Goal: Transaction & Acquisition: Purchase product/service

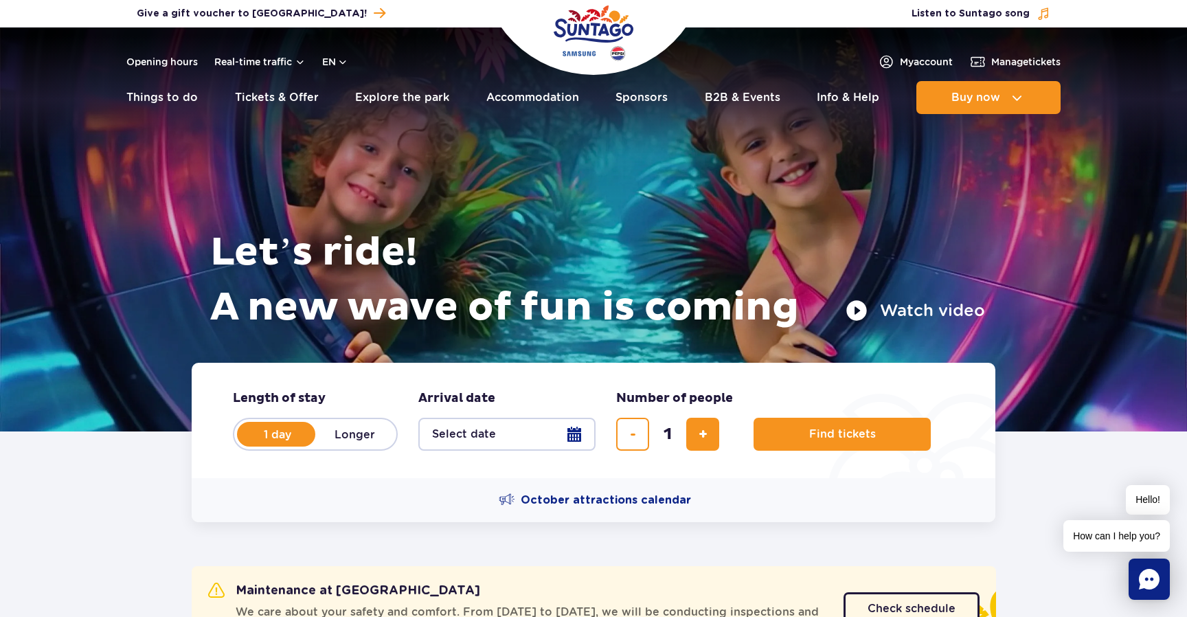
click at [383, 502] on div "October attractions calendar" at bounding box center [594, 500] width 804 height 44
click at [388, 475] on form "Length of stay length of stay in hero 1 day Longer Arrival date Arrival date in…" at bounding box center [594, 420] width 804 height 115
click at [373, 472] on form "Length of stay length of stay in hero 1 day Longer Arrival date Arrival date in…" at bounding box center [594, 420] width 804 height 115
click at [344, 388] on form "Length of stay length of stay in hero 1 day Longer Arrival date Arrival date in…" at bounding box center [594, 420] width 804 height 115
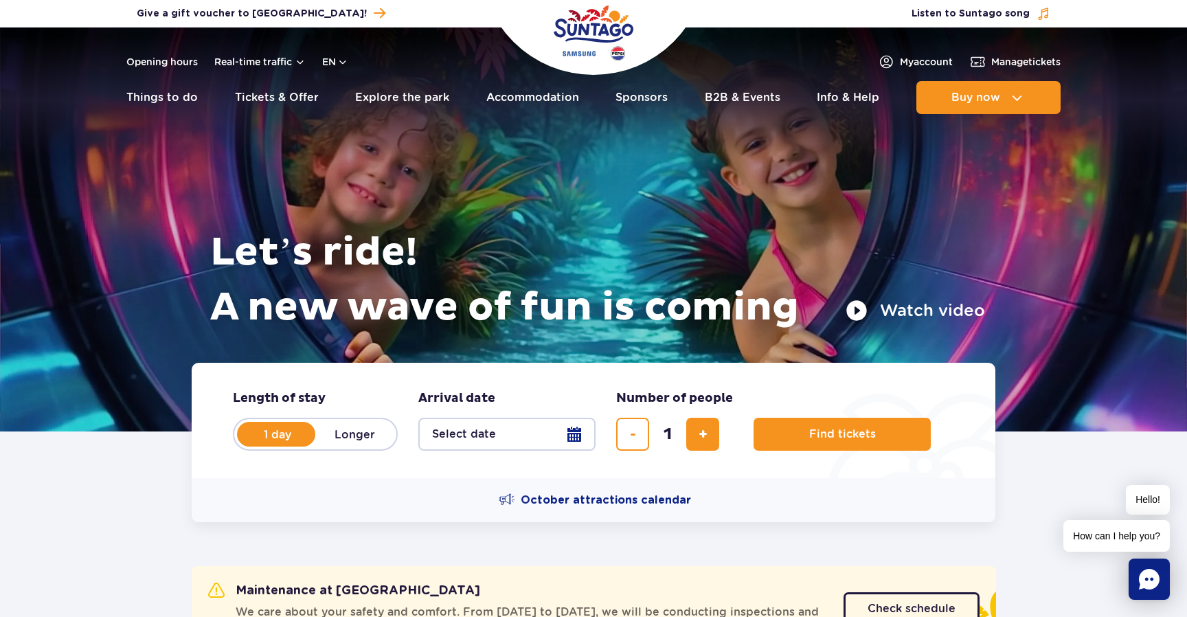
click at [344, 388] on form "Length of stay length of stay in hero 1 day Longer Arrival date Arrival date in…" at bounding box center [594, 420] width 804 height 115
click at [348, 393] on fieldset "Length of stay length of stay in hero 1 day Longer" at bounding box center [315, 420] width 165 height 60
click at [361, 372] on form "Length of stay length of stay in hero 1 day Longer Arrival date Arrival date in…" at bounding box center [594, 420] width 804 height 115
click at [470, 424] on button "Select date" at bounding box center [507, 434] width 177 height 33
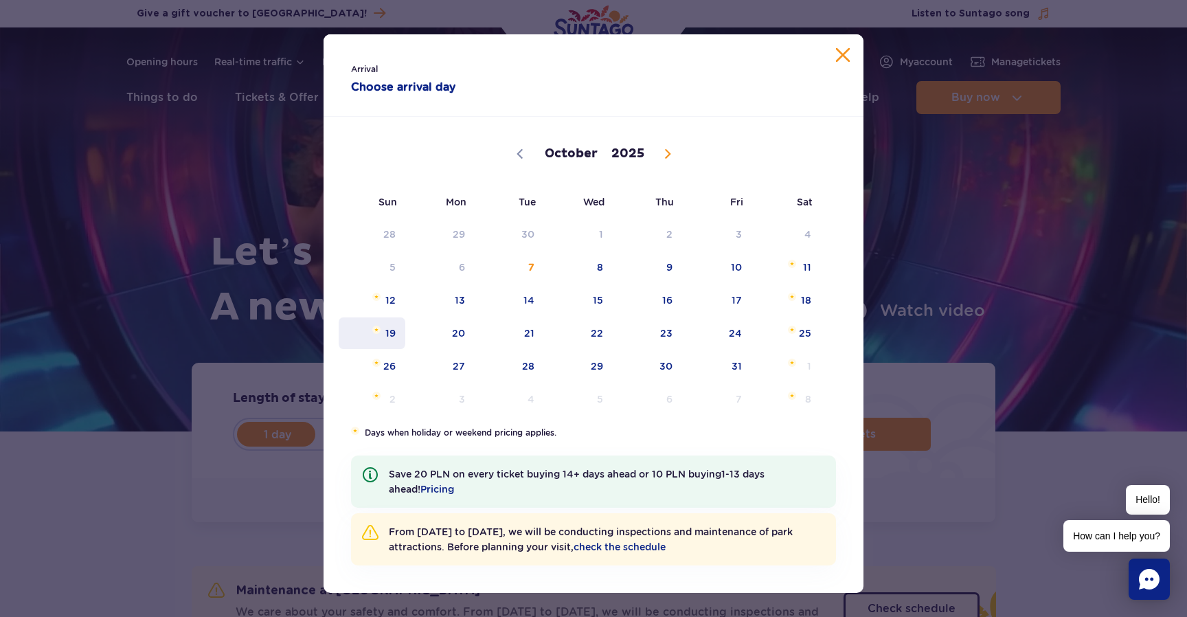
click at [399, 337] on span "19" at bounding box center [371, 333] width 69 height 32
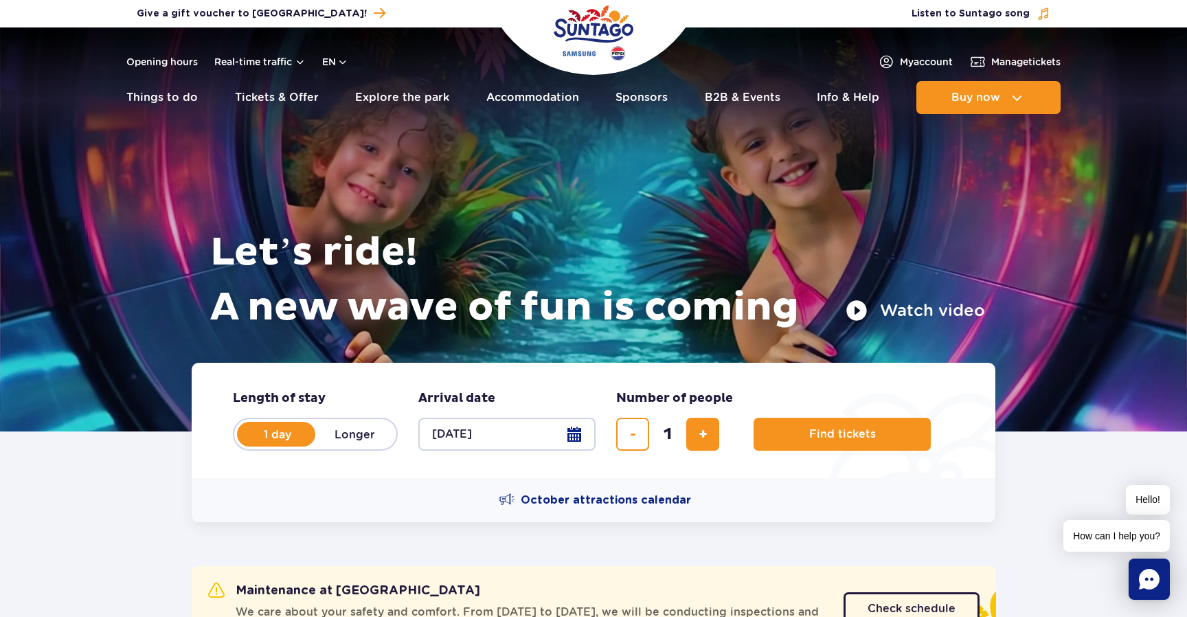
click at [502, 438] on button "[DATE]" at bounding box center [507, 434] width 177 height 33
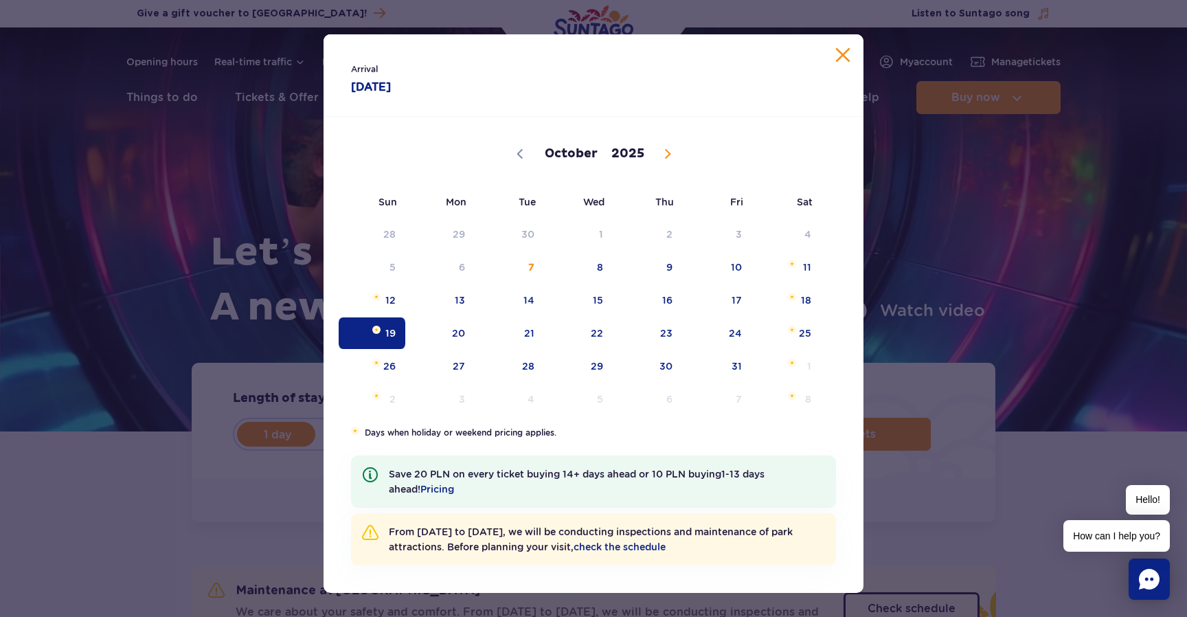
click at [264, 486] on div "Arrival [DATE] [DATE] October November [DATE] Sun Mon Tue Wed Thu Fri Sat 28 29…" at bounding box center [593, 308] width 1187 height 617
click at [840, 50] on button "Close calendar" at bounding box center [843, 55] width 14 height 14
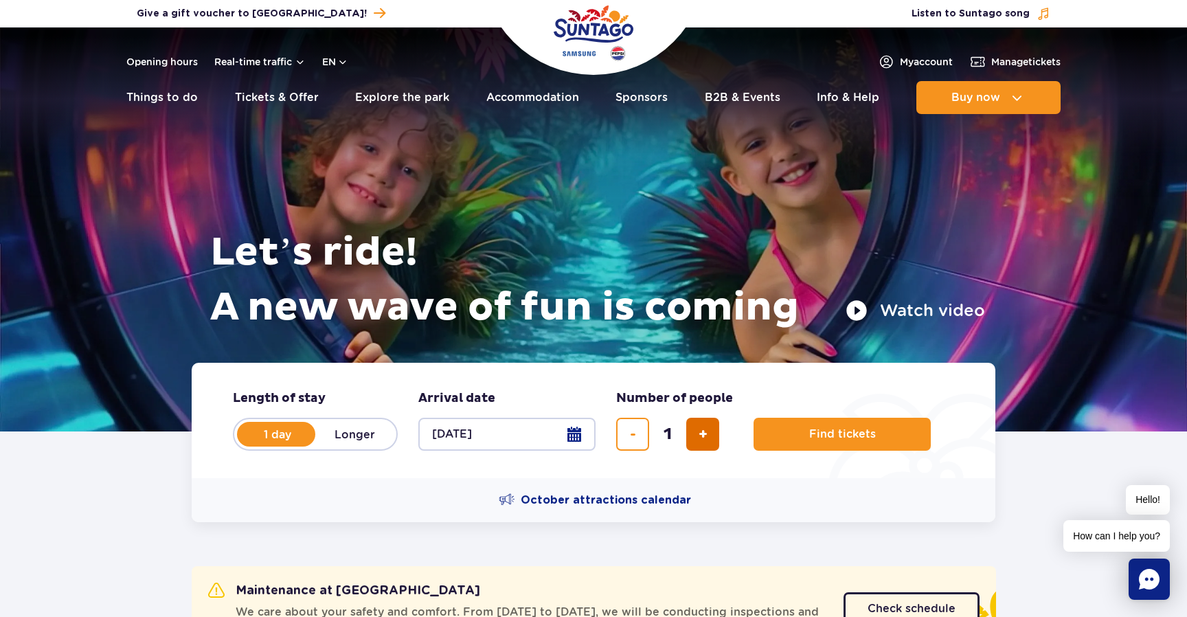
click at [702, 434] on span "add ticket" at bounding box center [703, 434] width 9 height 0
type input "2"
click at [799, 445] on button "Find tickets" at bounding box center [842, 434] width 177 height 33
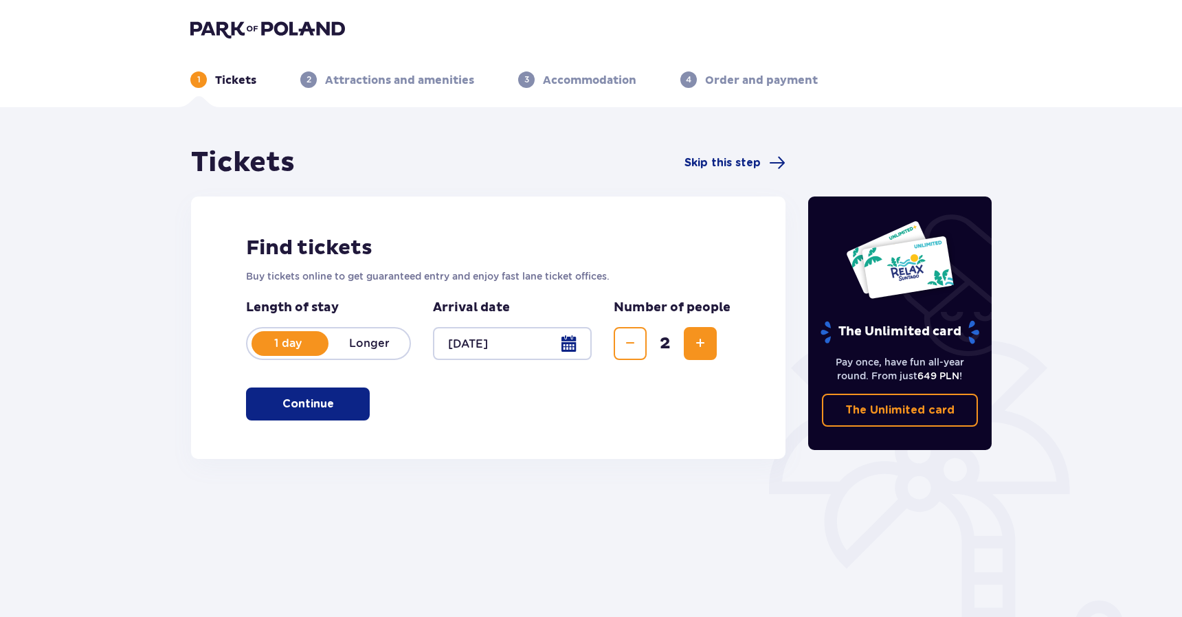
click at [141, 493] on div "Tickets Skip this step Find tickets Buy tickets online to get guaranteed entry …" at bounding box center [591, 403] width 1182 height 593
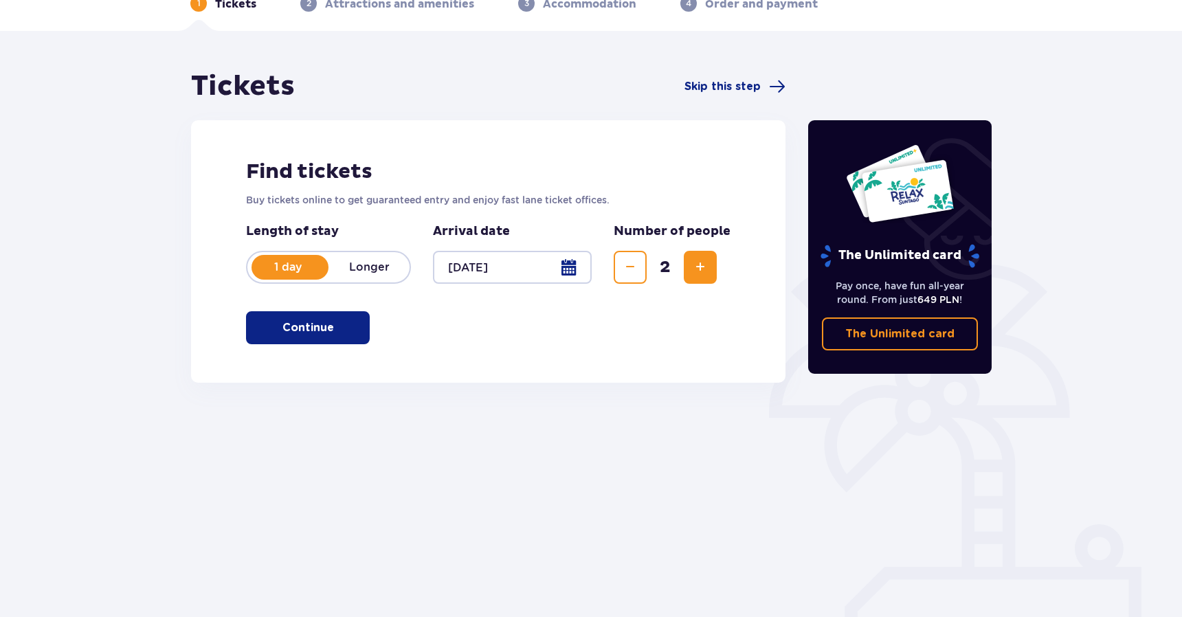
scroll to position [83, 0]
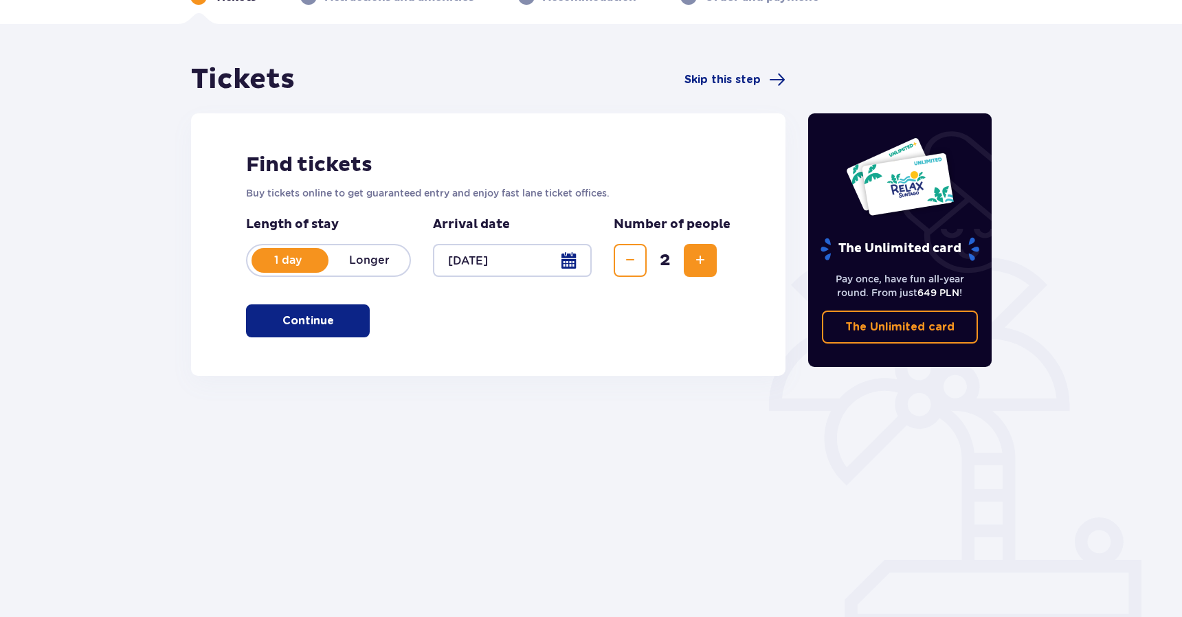
click at [326, 320] on button "Continue" at bounding box center [308, 320] width 124 height 33
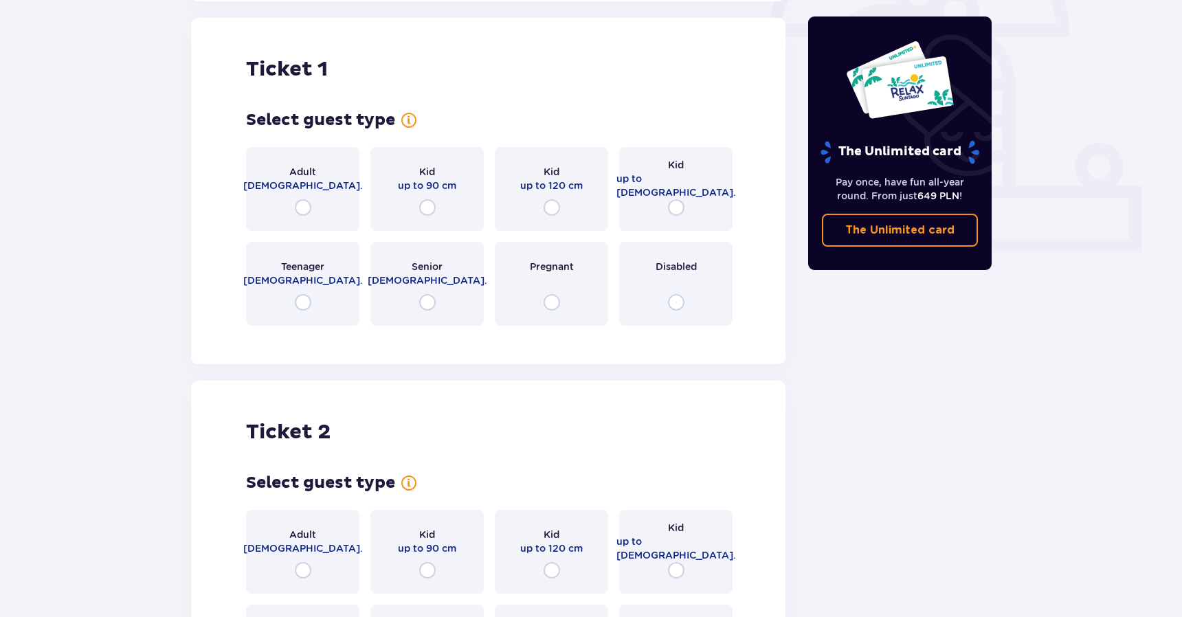
scroll to position [459, 0]
click at [111, 346] on div "Tickets Skip this step Find tickets Buy tickets online to get guaranteed entry …" at bounding box center [591, 261] width 1182 height 1226
click at [689, 188] on span "up to 16 y.o." at bounding box center [676, 183] width 120 height 27
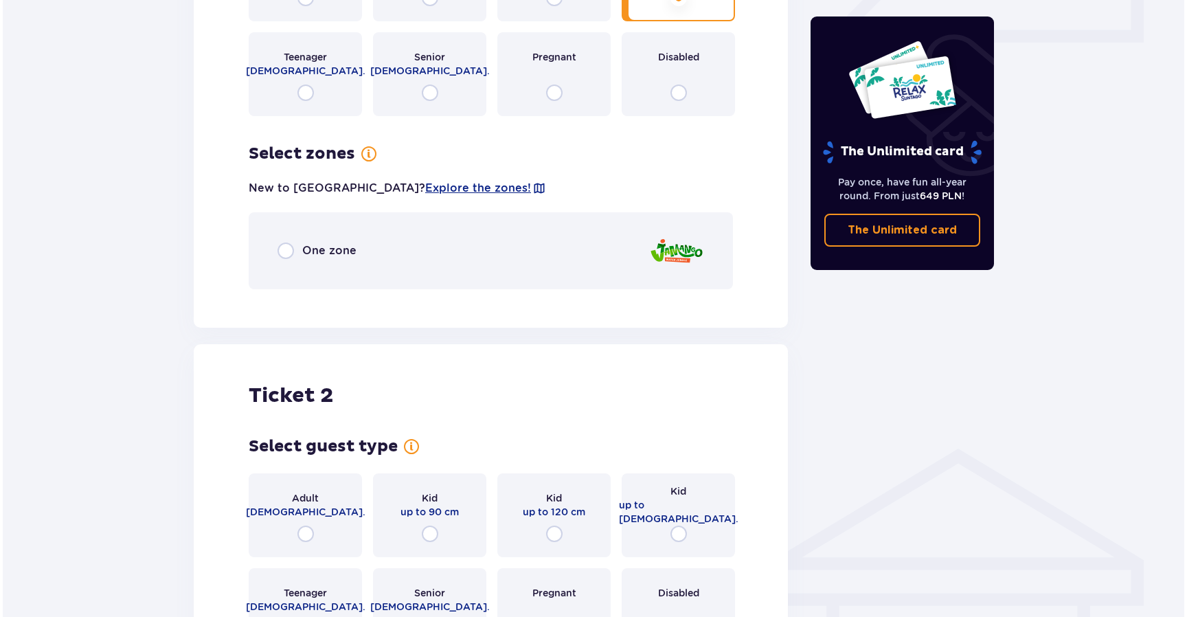
scroll to position [664, 0]
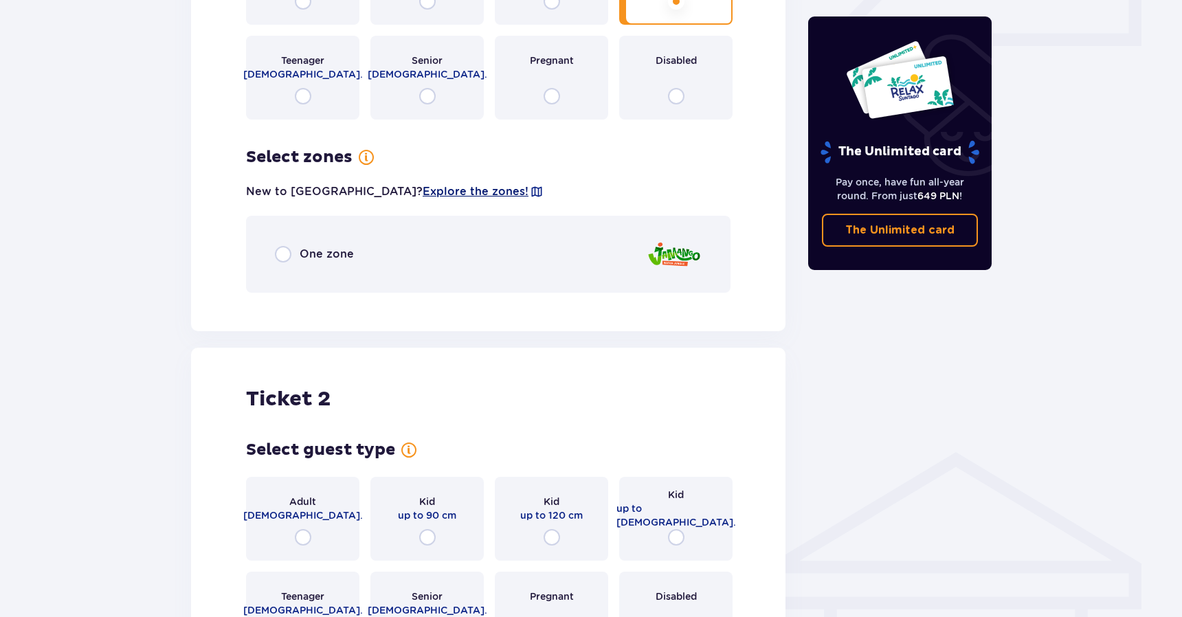
click at [423, 191] on span "Explore the zones!" at bounding box center [476, 191] width 106 height 15
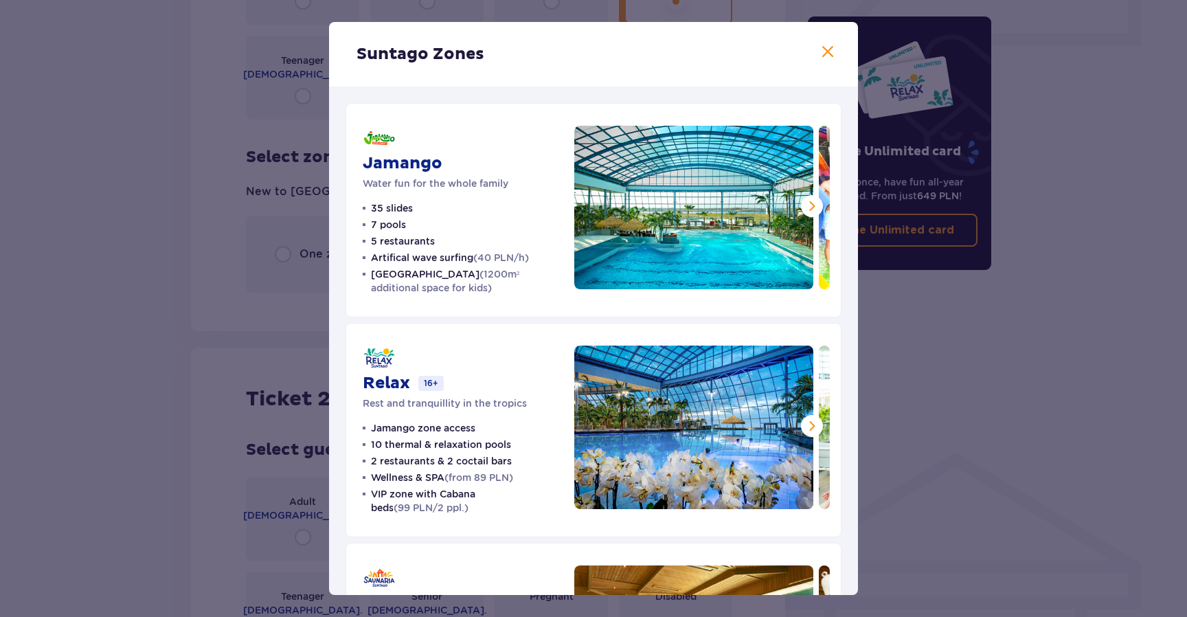
click at [805, 203] on span at bounding box center [812, 206] width 16 height 16
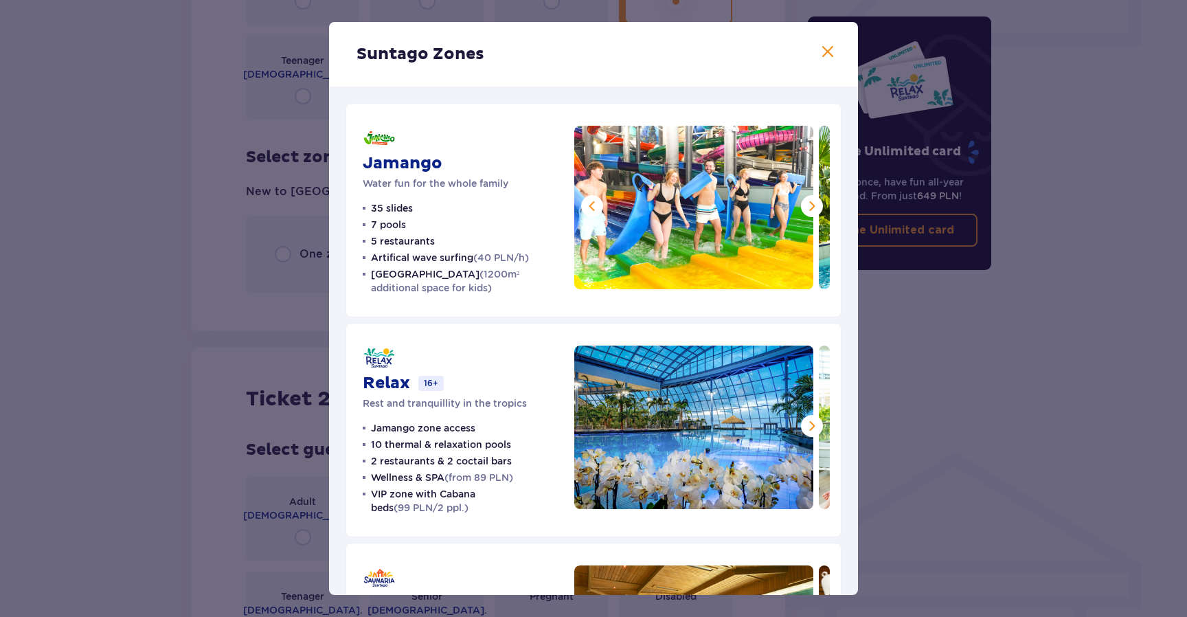
click at [805, 203] on span at bounding box center [812, 206] width 16 height 16
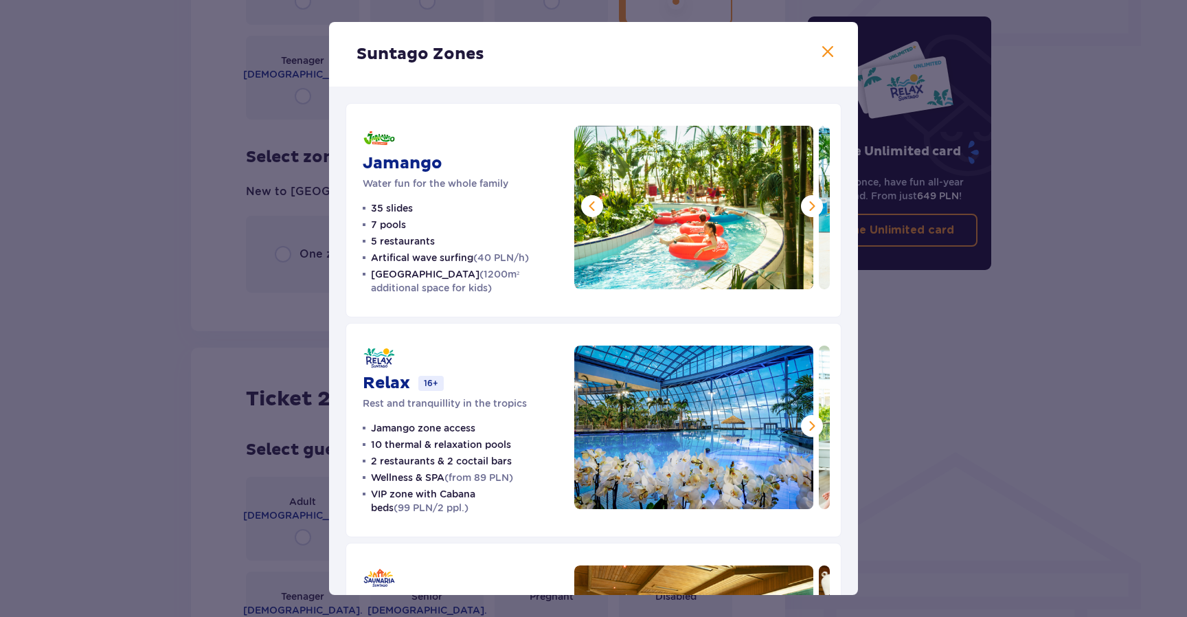
click at [807, 204] on span at bounding box center [812, 206] width 16 height 16
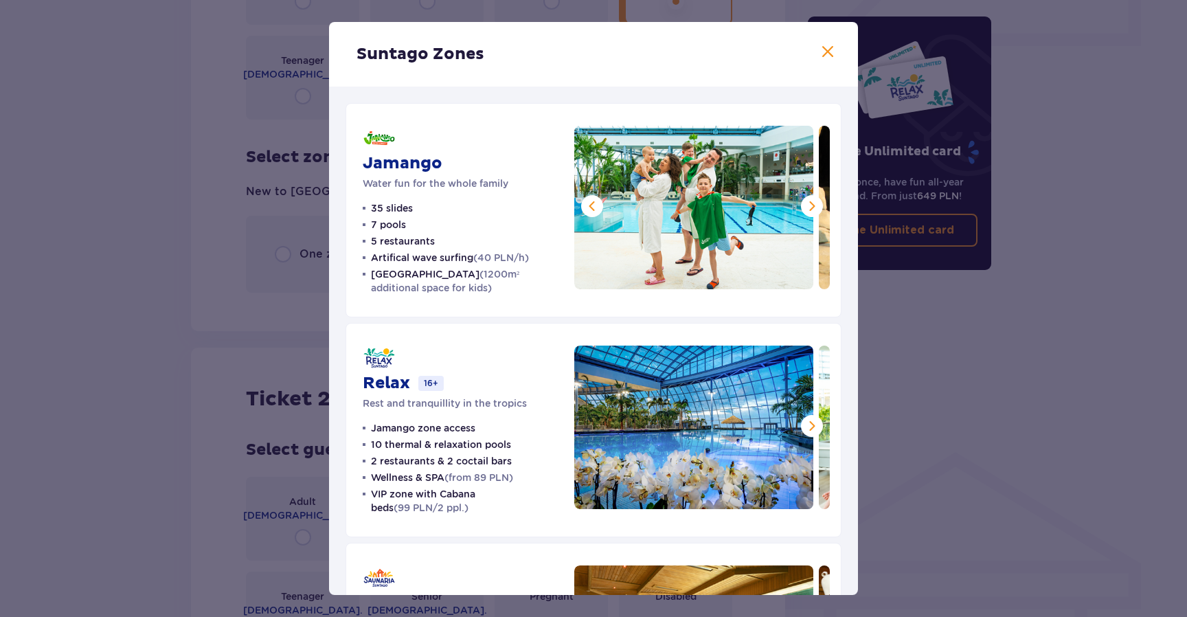
click at [807, 204] on span at bounding box center [812, 206] width 16 height 16
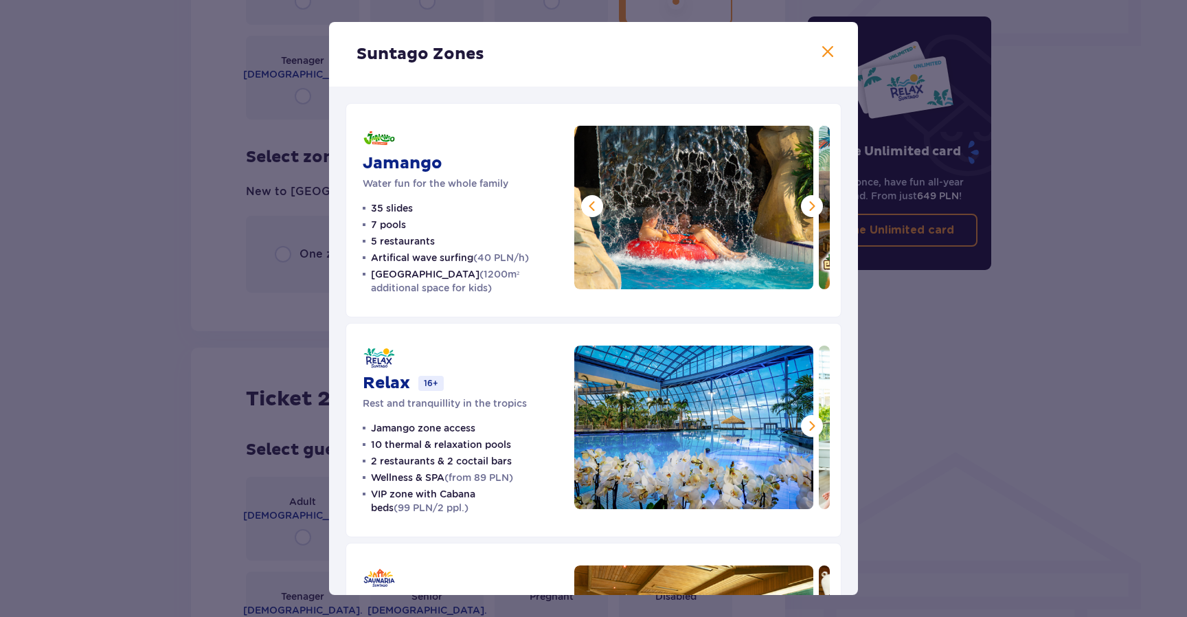
click at [807, 204] on span at bounding box center [812, 206] width 16 height 16
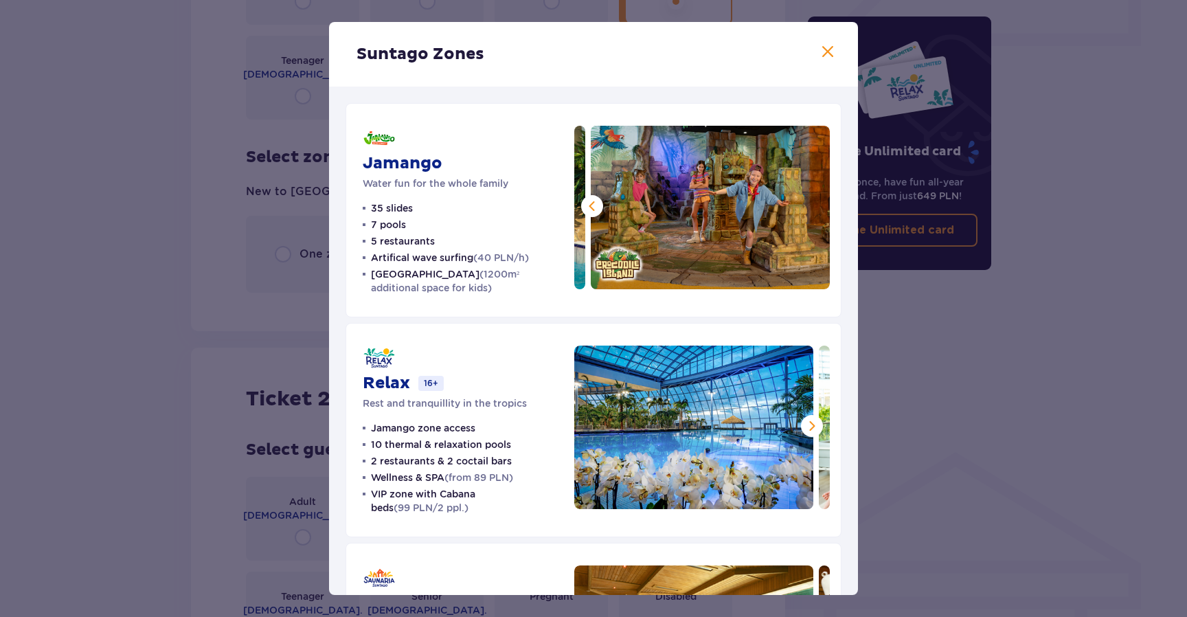
click at [807, 204] on img at bounding box center [710, 208] width 239 height 164
click at [807, 430] on span at bounding box center [812, 426] width 16 height 16
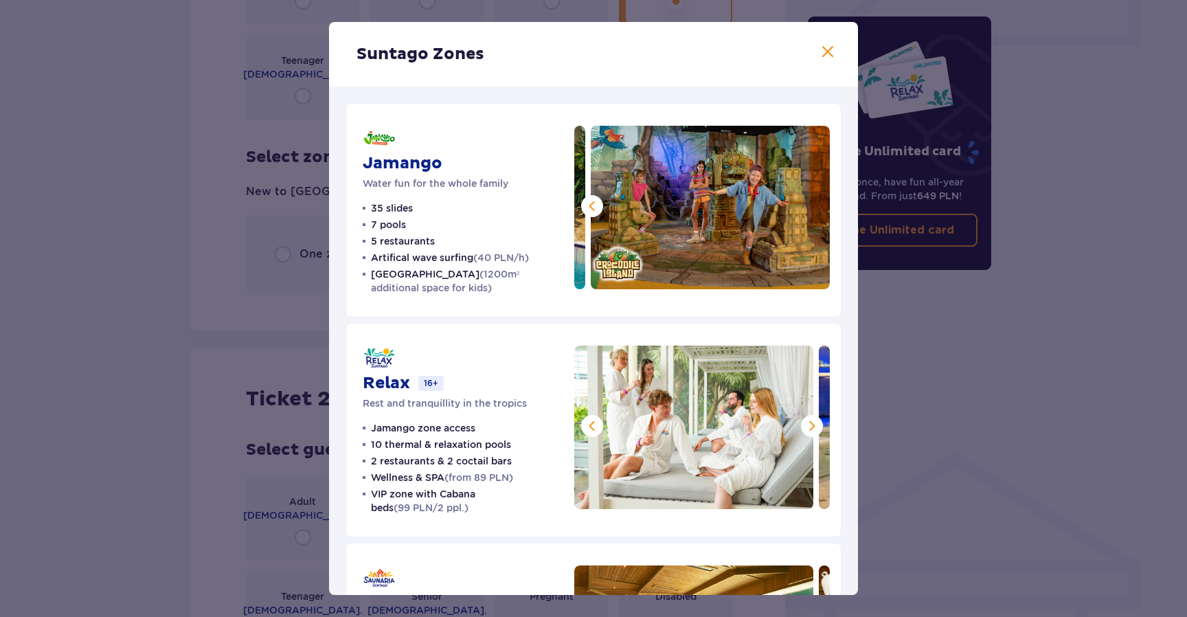
click at [805, 429] on span at bounding box center [812, 426] width 16 height 16
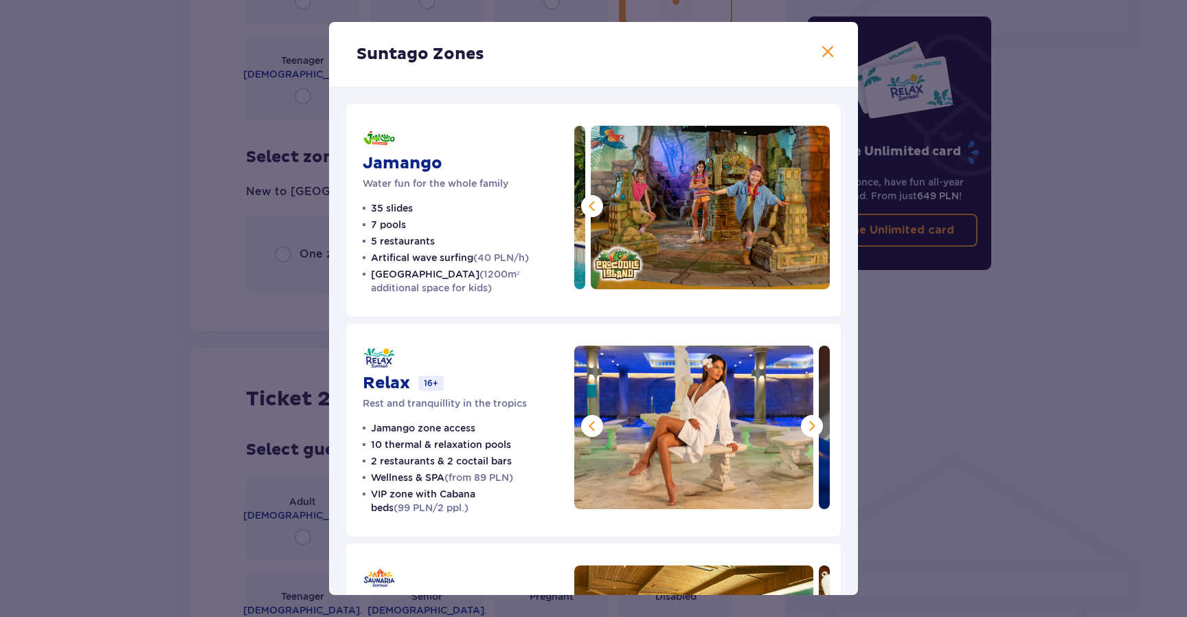
click at [805, 429] on span at bounding box center [812, 426] width 16 height 16
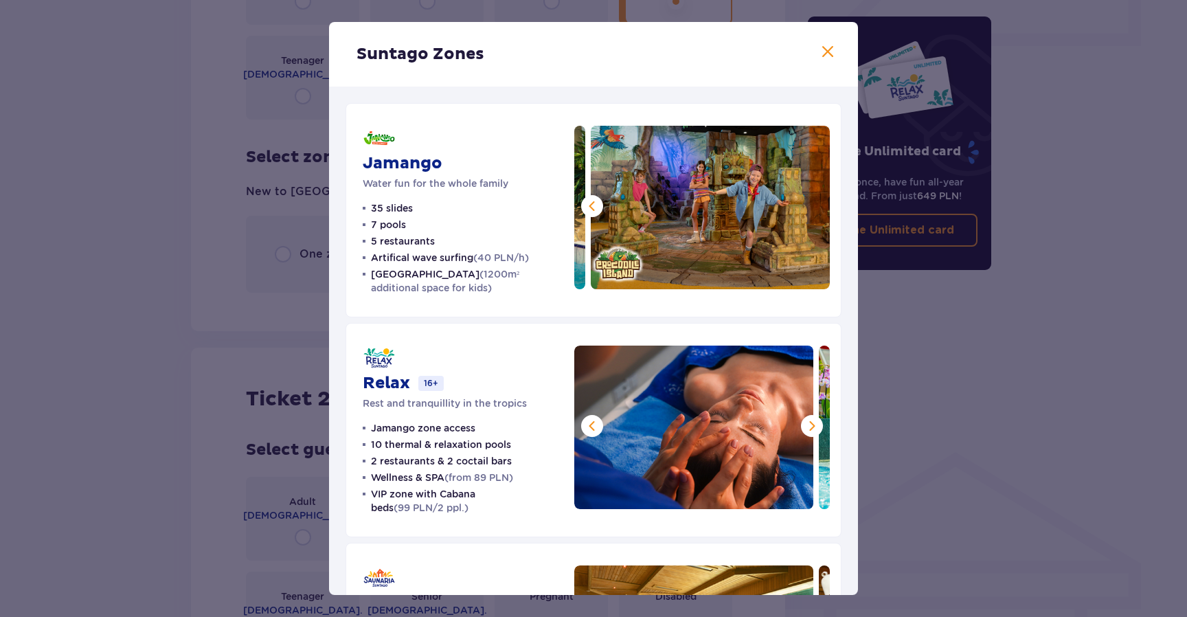
click at [805, 429] on span at bounding box center [812, 426] width 16 height 16
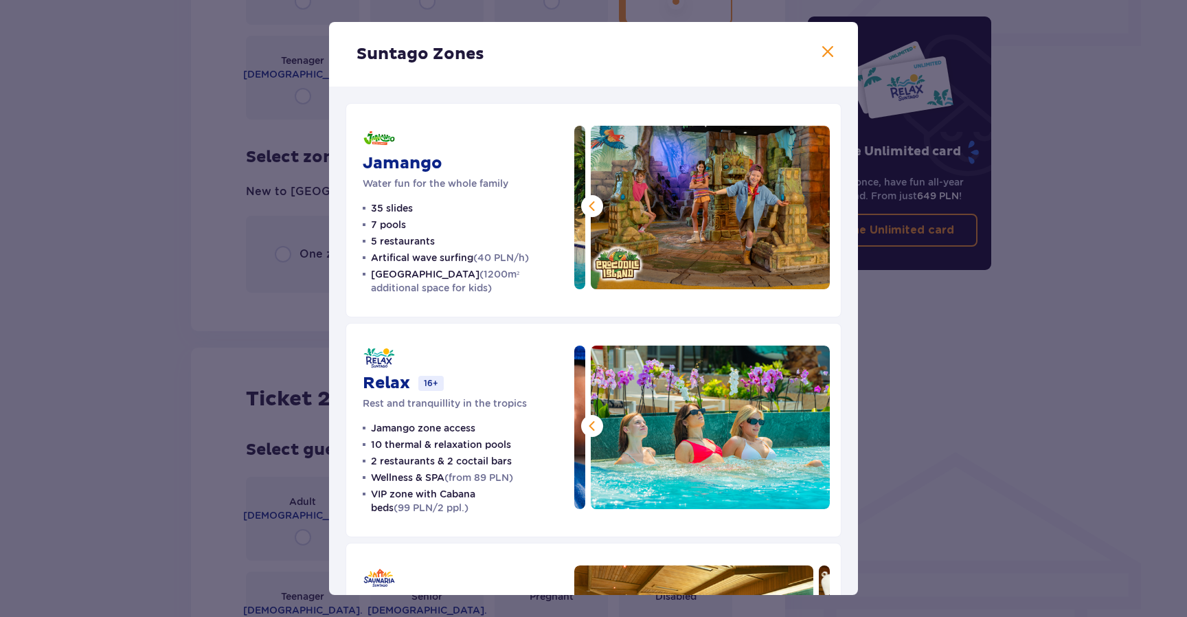
click at [805, 429] on img at bounding box center [710, 428] width 239 height 164
click at [827, 45] on span at bounding box center [828, 52] width 16 height 16
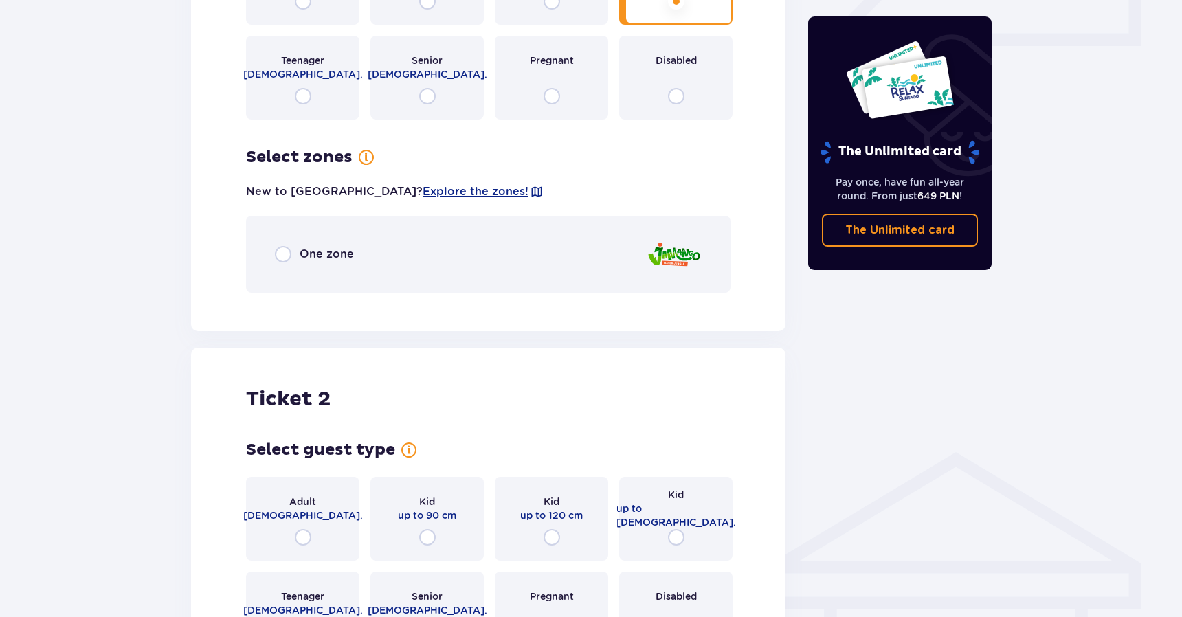
click at [163, 427] on div "Tickets Skip this step Find tickets Buy tickets online to get guaranteed entry …" at bounding box center [591, 142] width 1182 height 1399
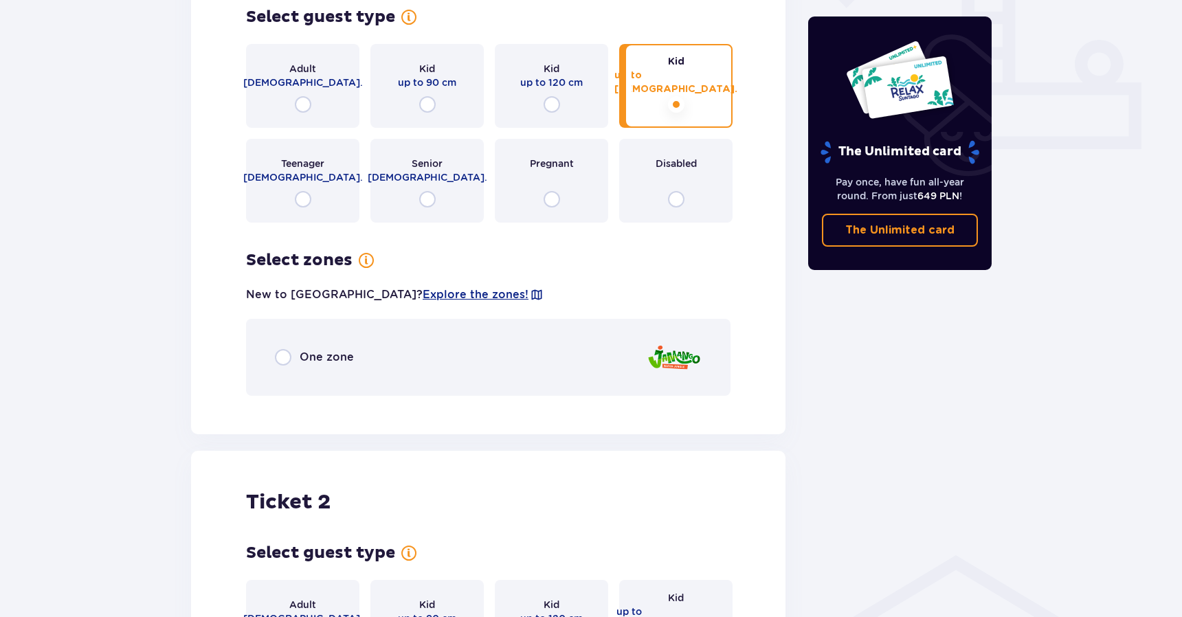
scroll to position [561, 0]
drag, startPoint x: 163, startPoint y: 427, endPoint x: 156, endPoint y: 425, distance: 7.0
click at [161, 427] on div "Tickets Skip this step Find tickets Buy tickets online to get guaranteed entry …" at bounding box center [591, 245] width 1182 height 1399
drag, startPoint x: 189, startPoint y: 368, endPoint x: 173, endPoint y: 366, distance: 15.9
click at [181, 368] on div "Tickets Skip this step Find tickets Buy tickets online to get guaranteed entry …" at bounding box center [488, 223] width 616 height 1278
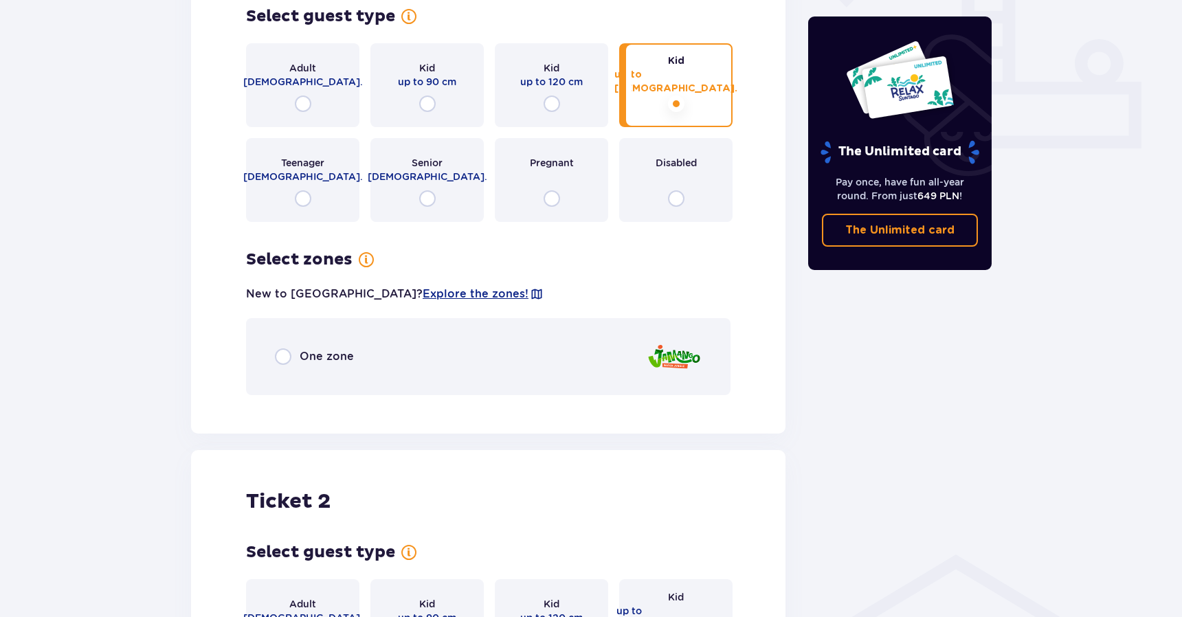
drag, startPoint x: 173, startPoint y: 366, endPoint x: 166, endPoint y: 365, distance: 7.7
click at [170, 366] on div "Tickets Skip this step Find tickets Buy tickets online to get guaranteed entry …" at bounding box center [591, 245] width 1182 height 1399
click at [169, 377] on div "Tickets Skip this step Find tickets Buy tickets online to get guaranteed entry …" at bounding box center [591, 245] width 1182 height 1399
click at [377, 364] on div "One zone" at bounding box center [488, 356] width 484 height 77
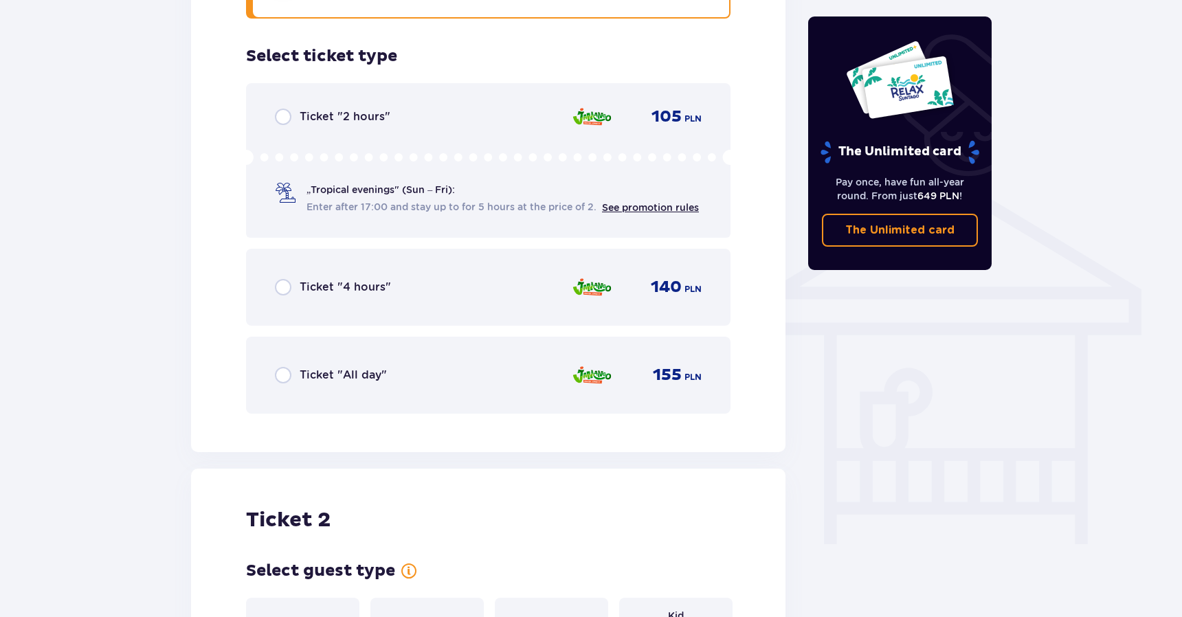
scroll to position [935, 0]
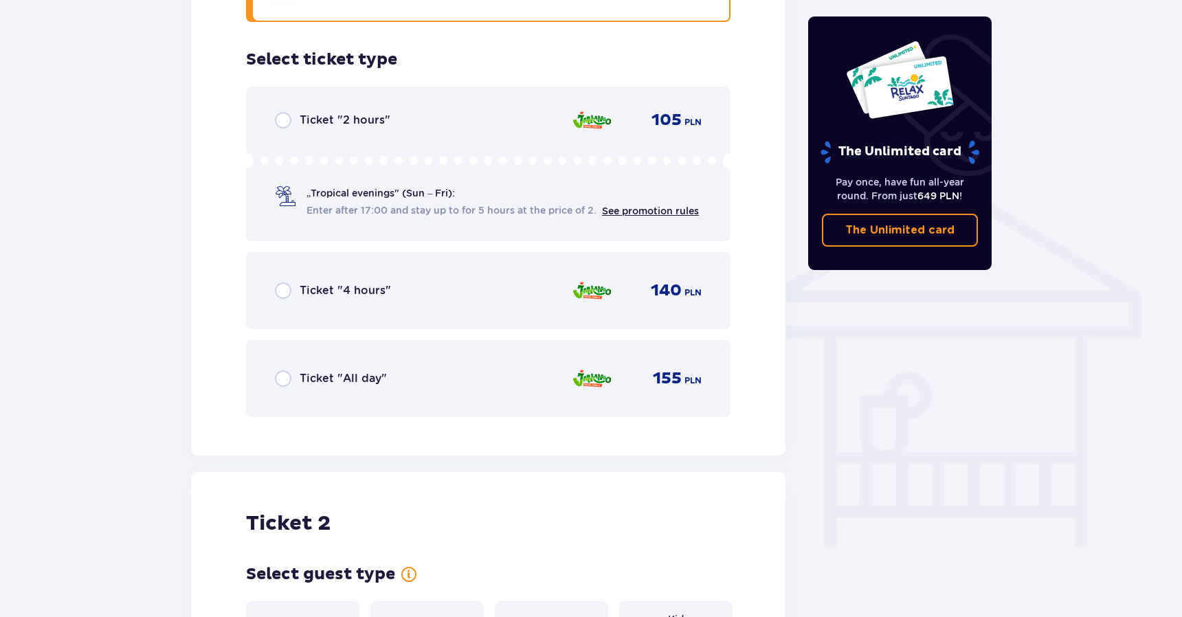
click at [430, 320] on div "Ticket "4 hours" 140 PLN" at bounding box center [488, 290] width 484 height 77
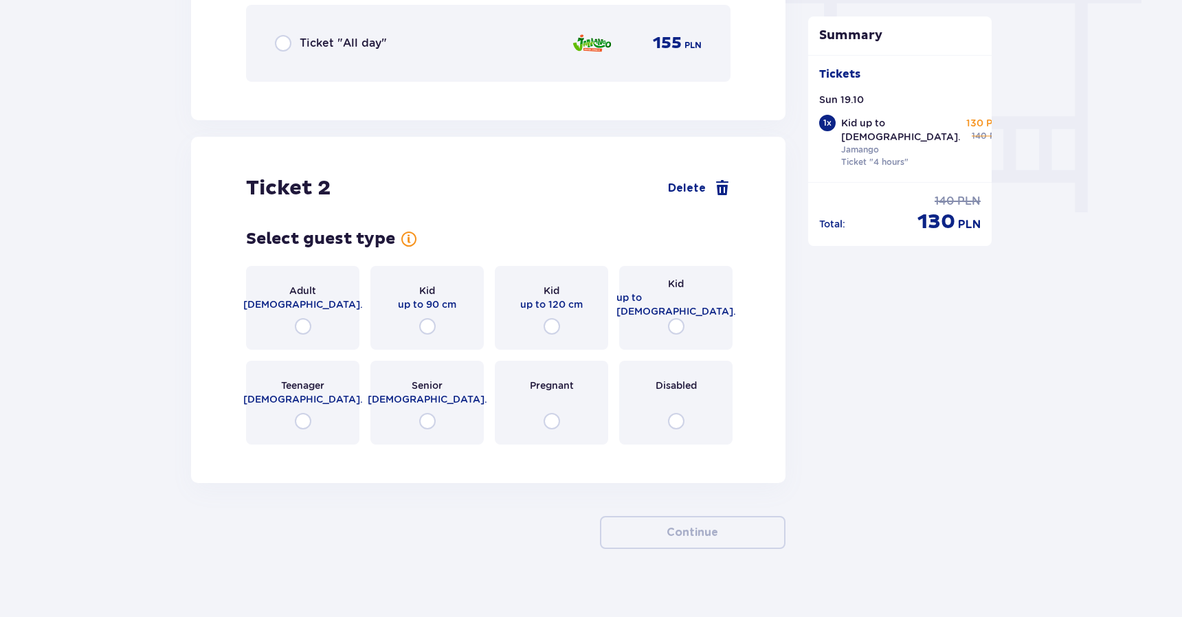
scroll to position [1284, 0]
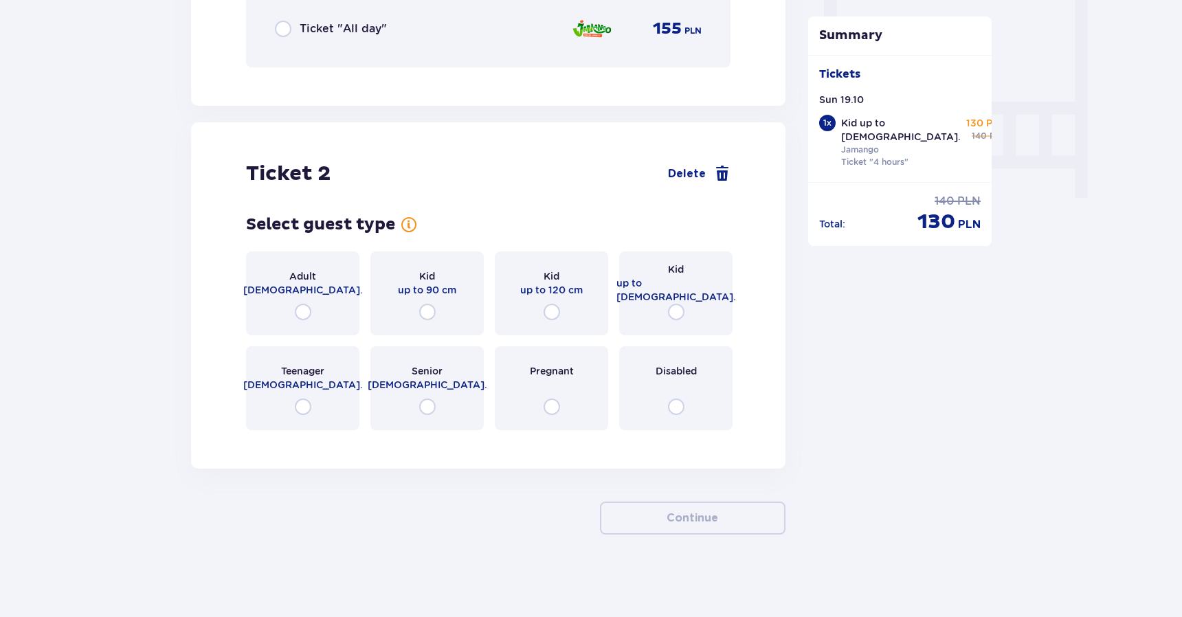
click at [200, 265] on div "Ticket 2 Delete Select guest type for ticket number 2 Adult 18 - 65 y.o. Kid up…" at bounding box center [488, 295] width 594 height 346
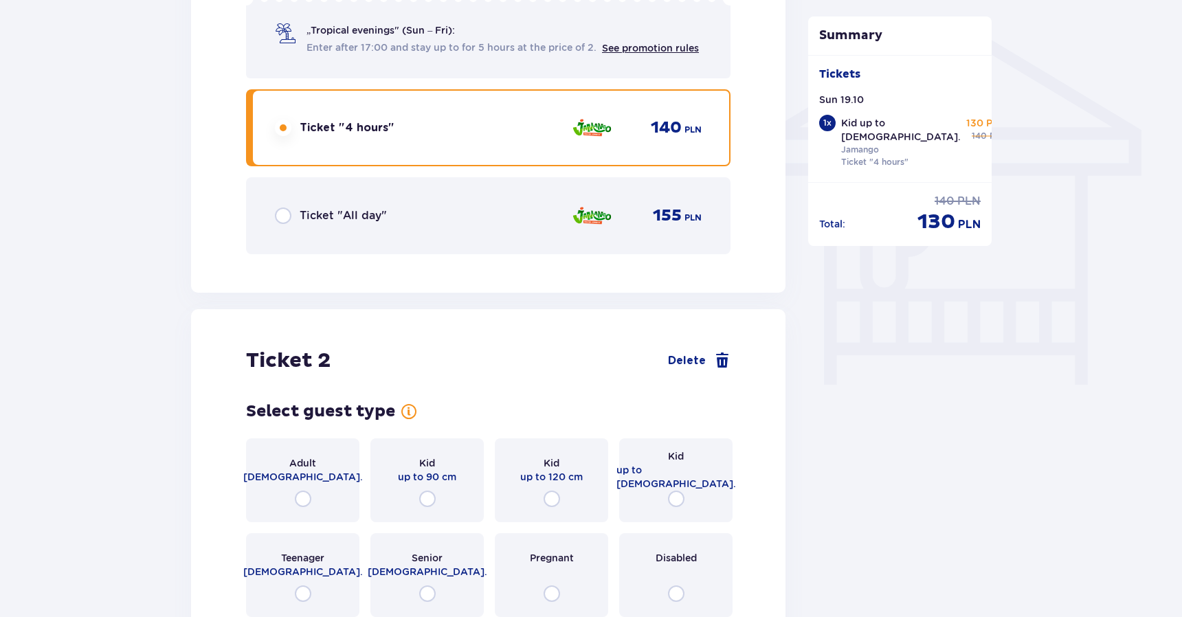
scroll to position [1088, 0]
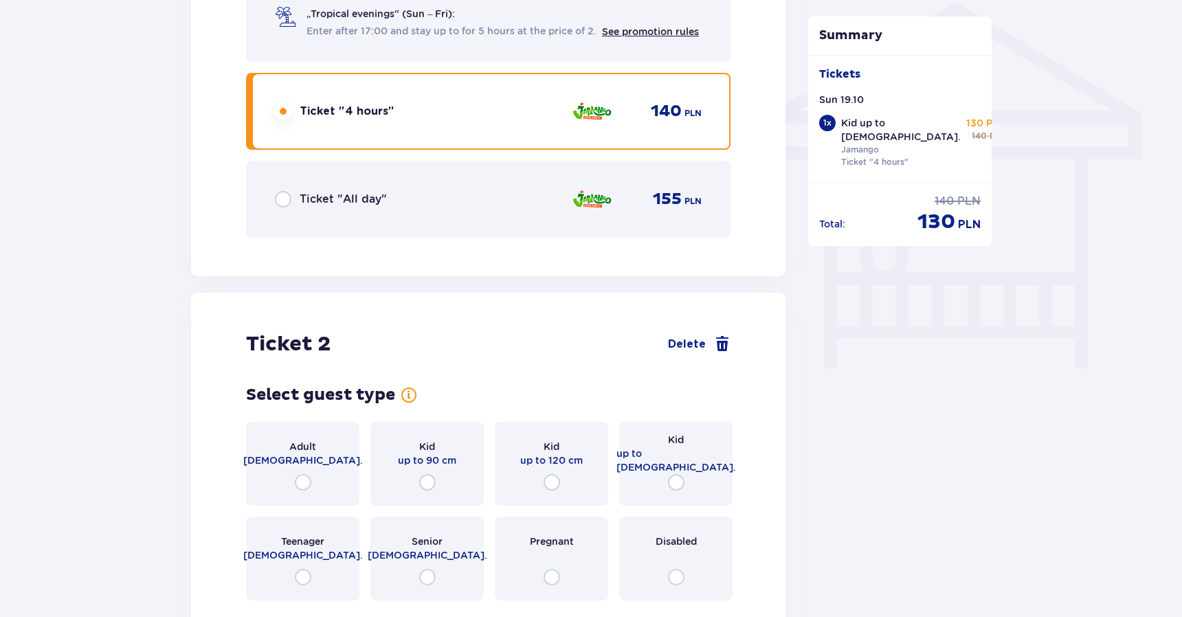
scroll to position [1111, 0]
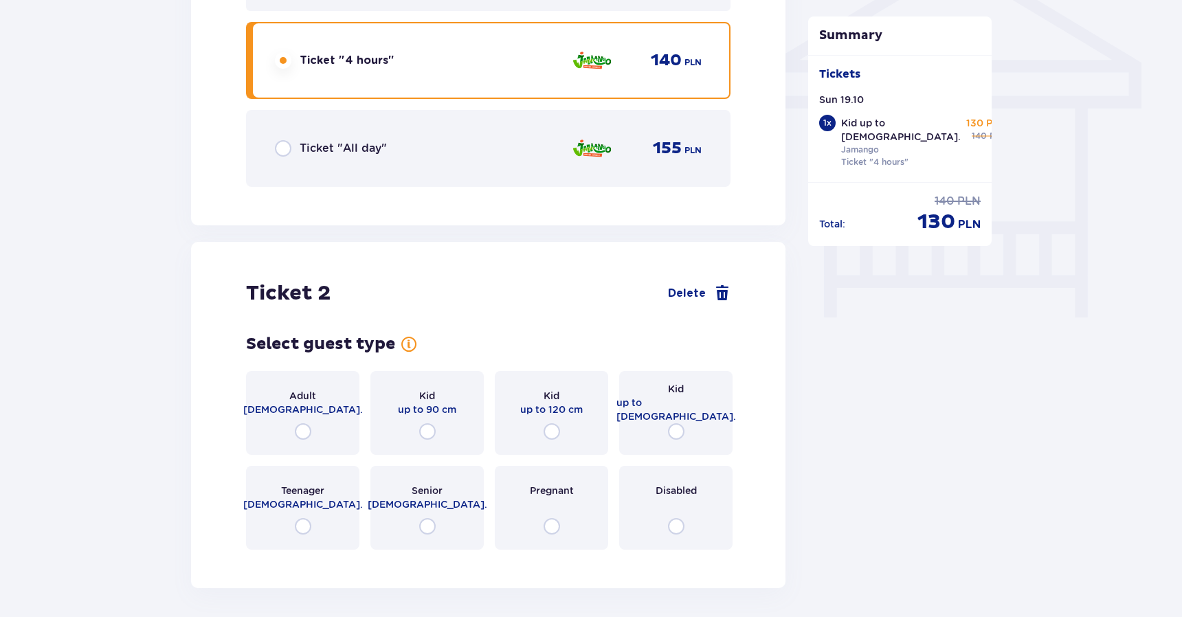
scroll to position [1164, 0]
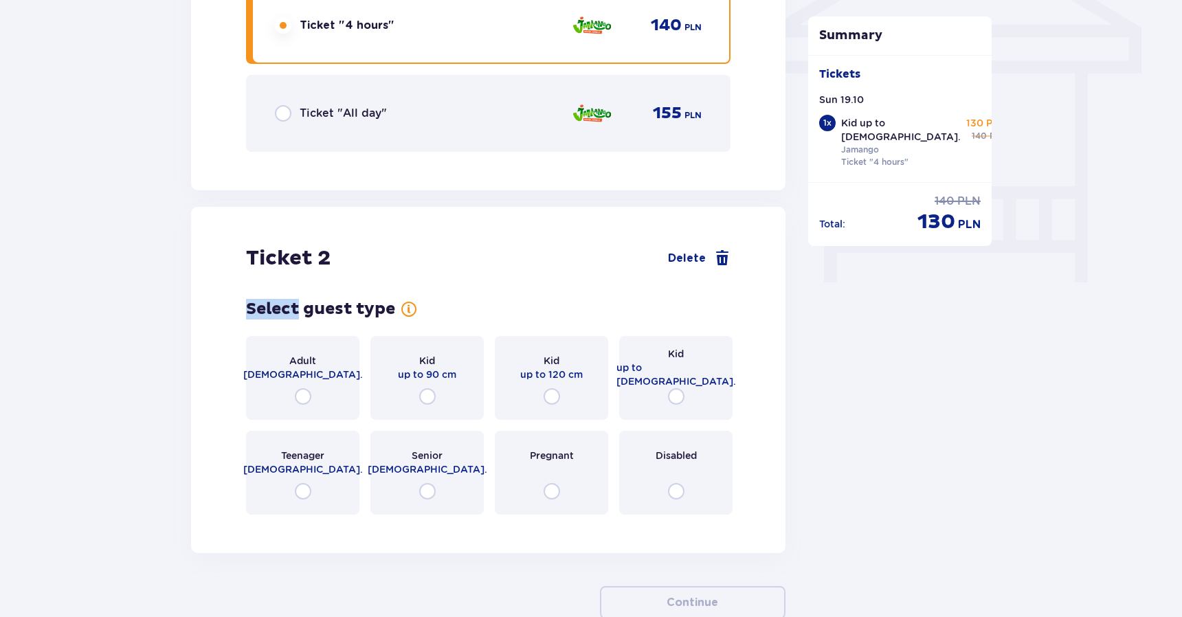
scroll to position [1209, 0]
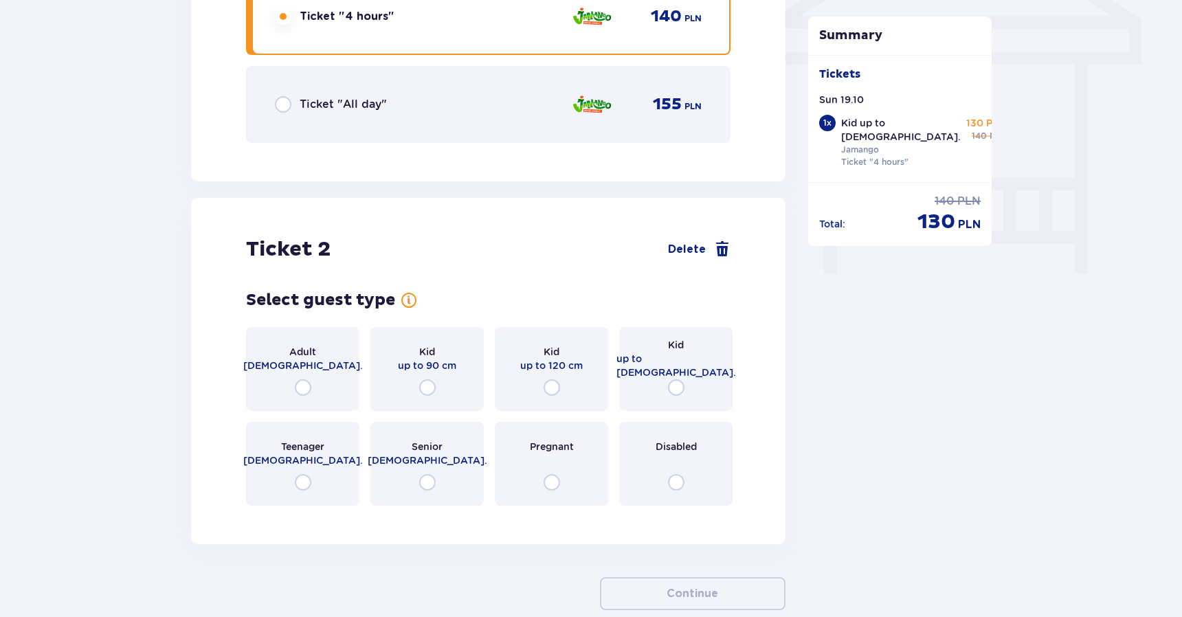
click at [637, 368] on div "Kid up to 16 y.o." at bounding box center [675, 369] width 113 height 84
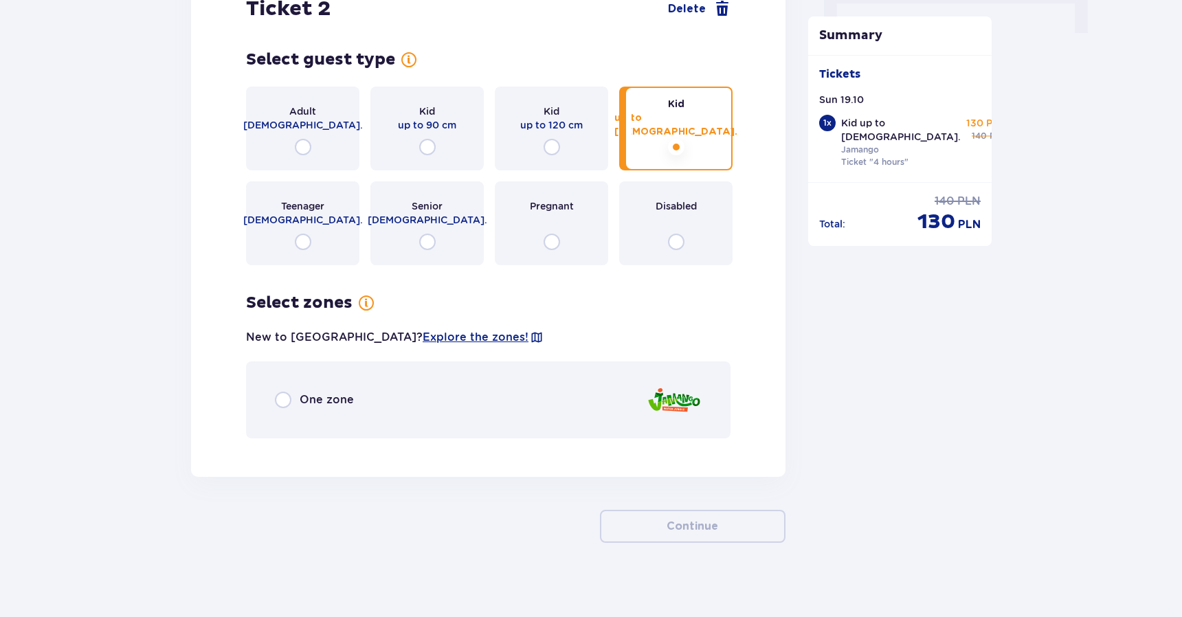
scroll to position [1458, 0]
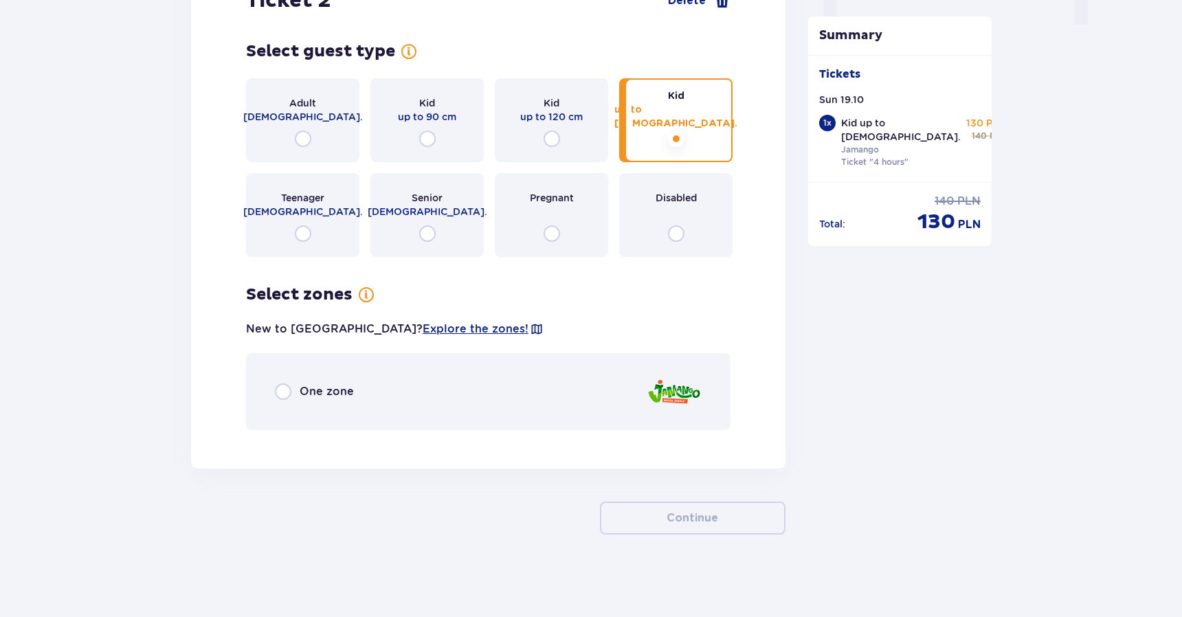
click at [471, 380] on div "One zone" at bounding box center [488, 391] width 484 height 77
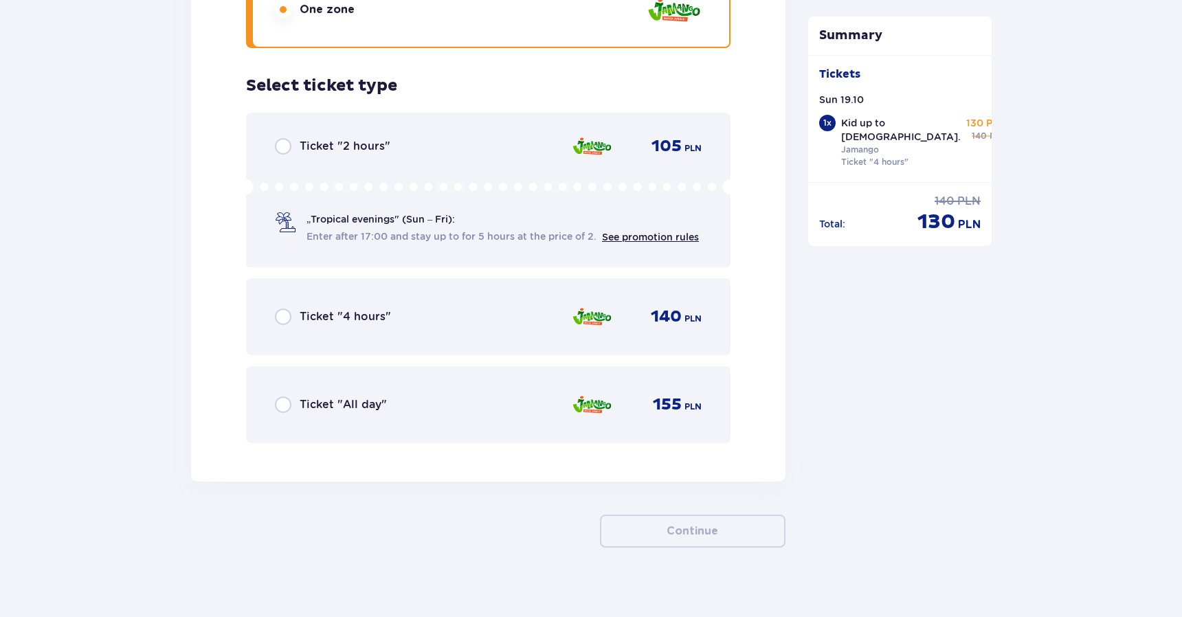
scroll to position [1853, 0]
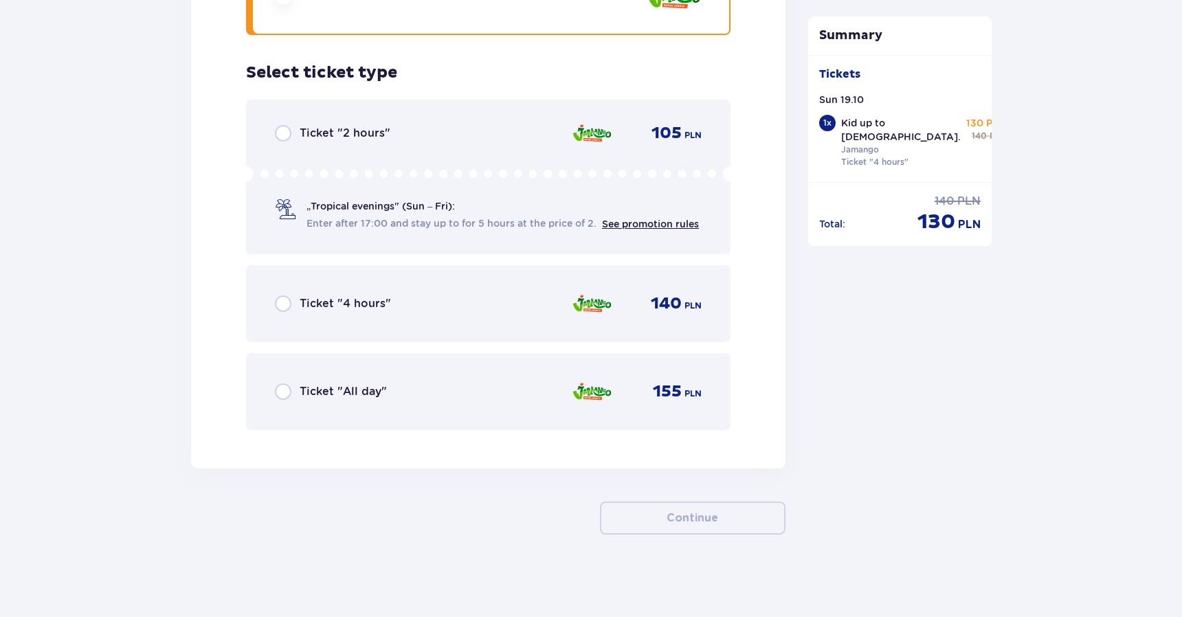
click at [414, 295] on div "Ticket "4 hours" 140 PLN" at bounding box center [488, 303] width 427 height 29
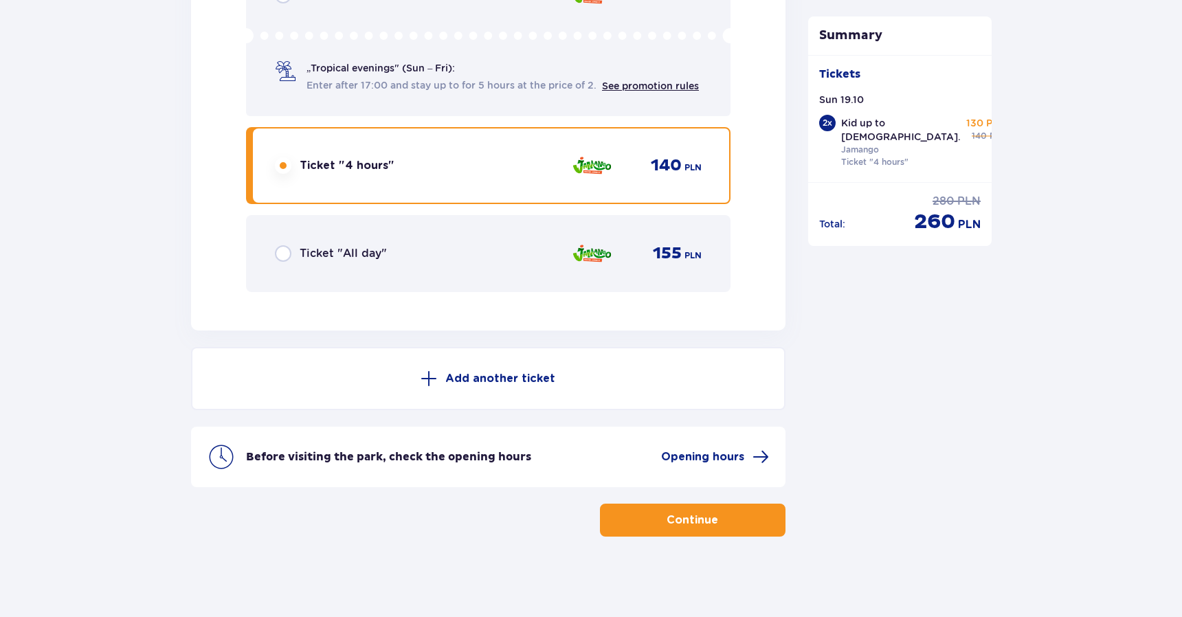
scroll to position [1993, 0]
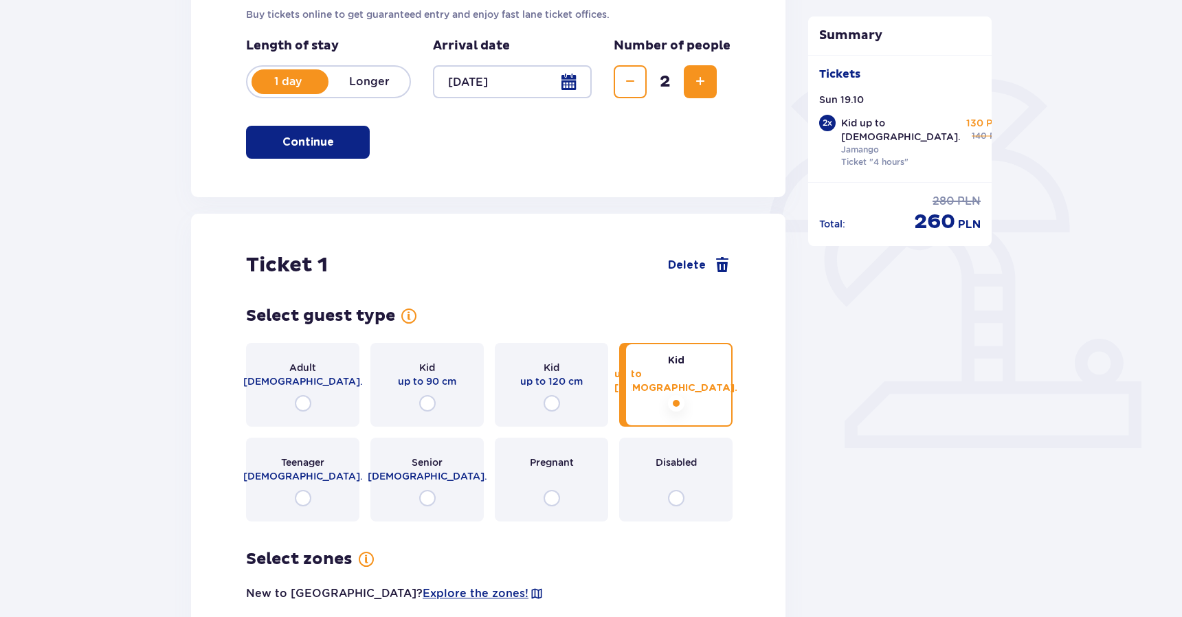
scroll to position [0, 0]
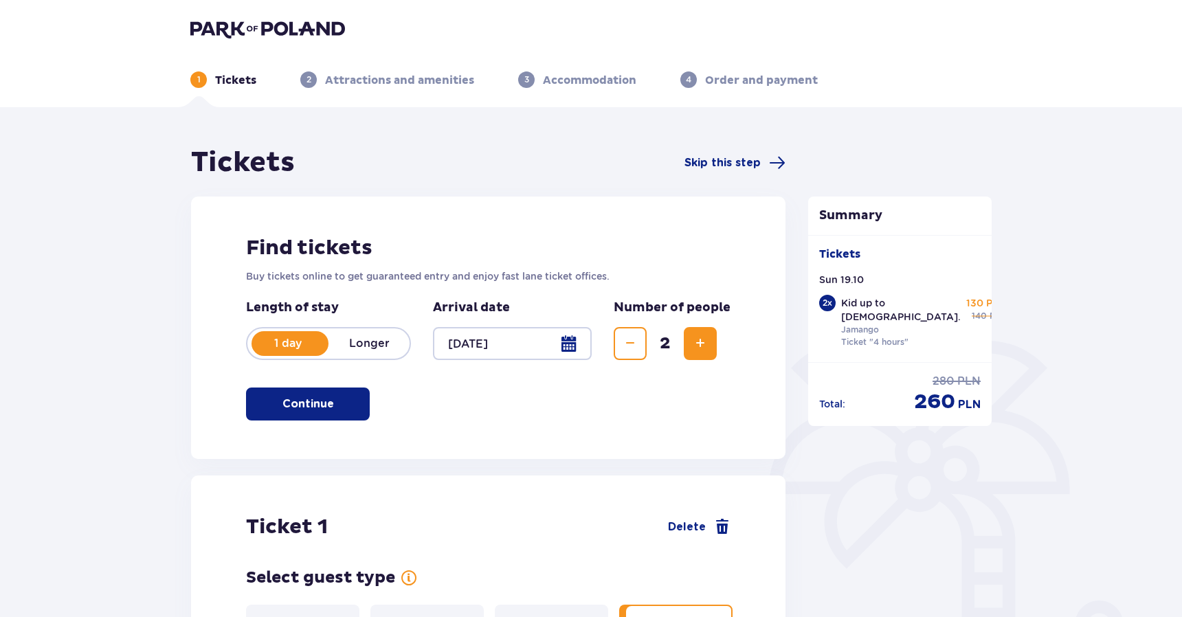
click at [479, 343] on div at bounding box center [512, 343] width 159 height 33
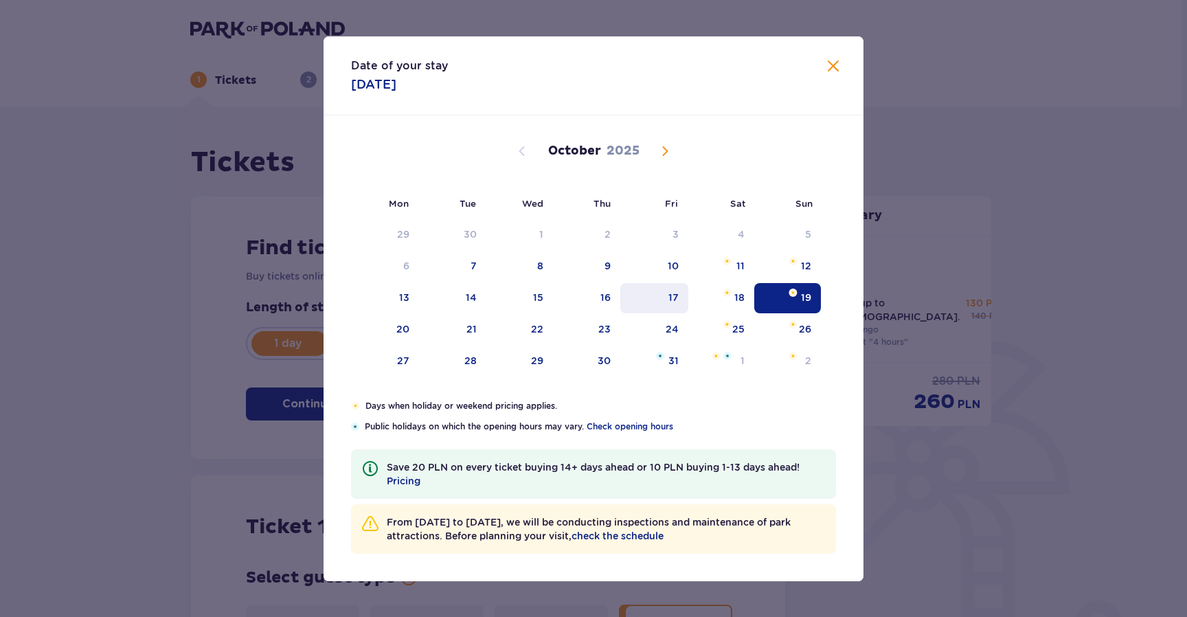
click at [682, 295] on div "17" at bounding box center [655, 298] width 68 height 30
type input "17.10.25"
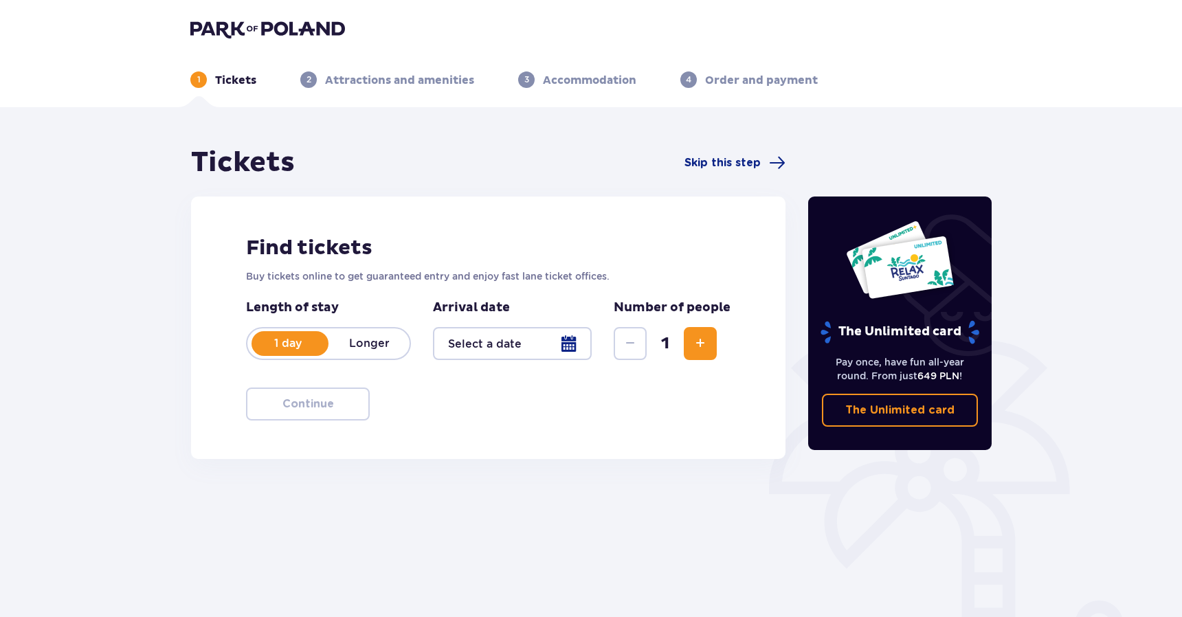
click at [143, 464] on div "Tickets Skip this step Find tickets Buy tickets online to get guaranteed entry …" at bounding box center [591, 403] width 1182 height 593
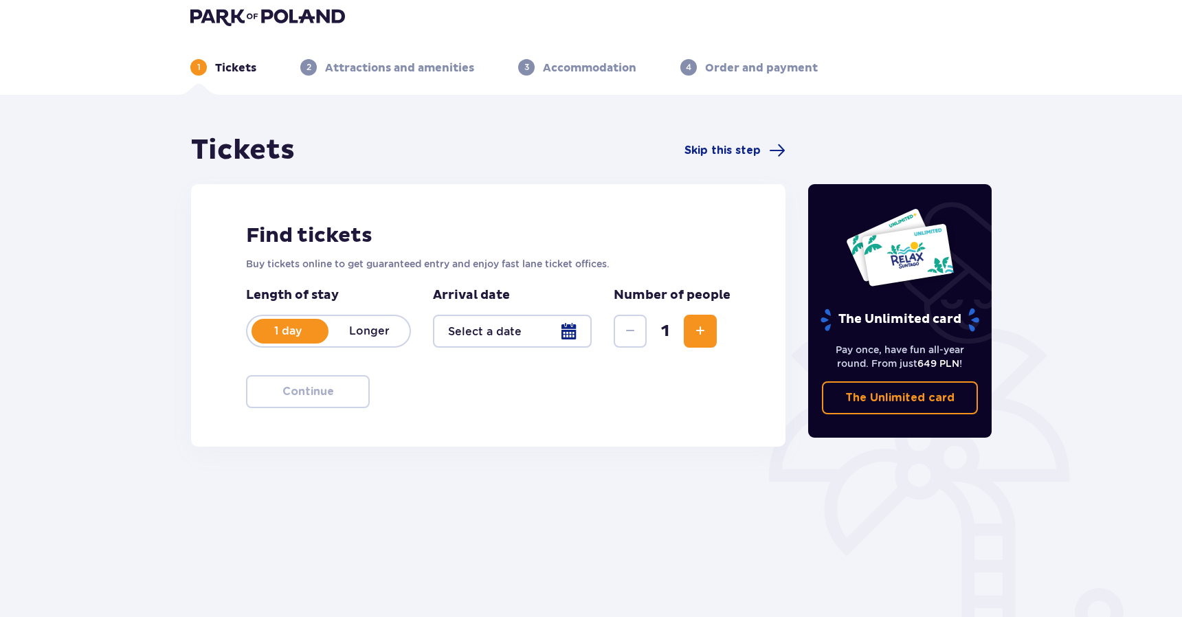
click at [480, 346] on div at bounding box center [512, 331] width 159 height 33
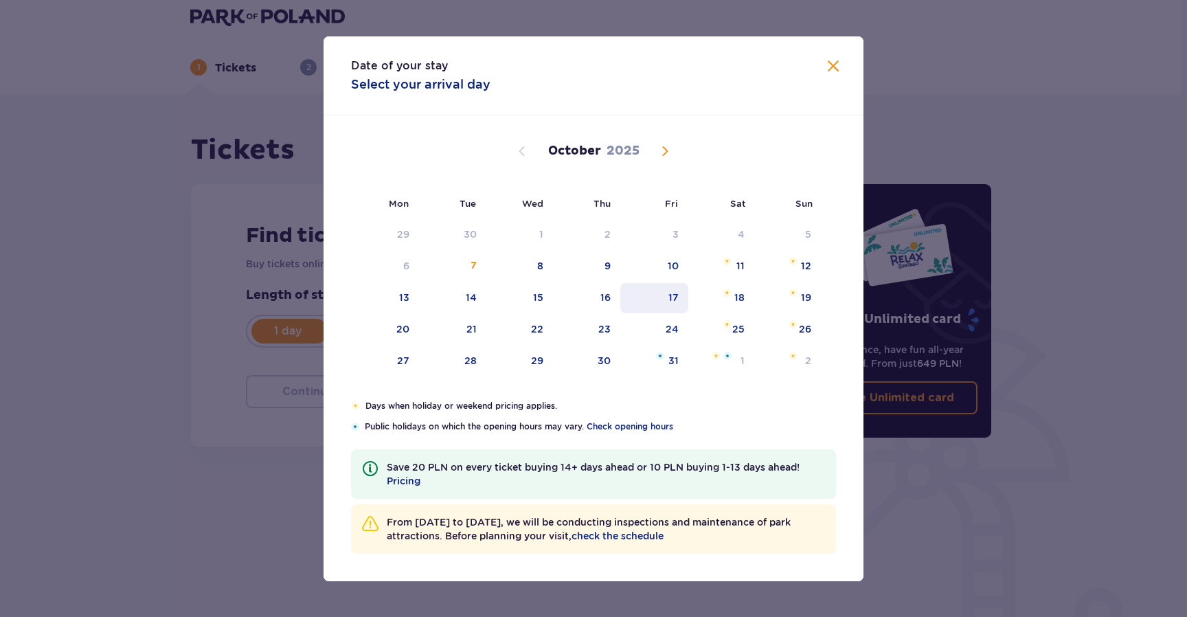
click at [678, 299] on div "17" at bounding box center [674, 298] width 10 height 14
type input "17.10.25"
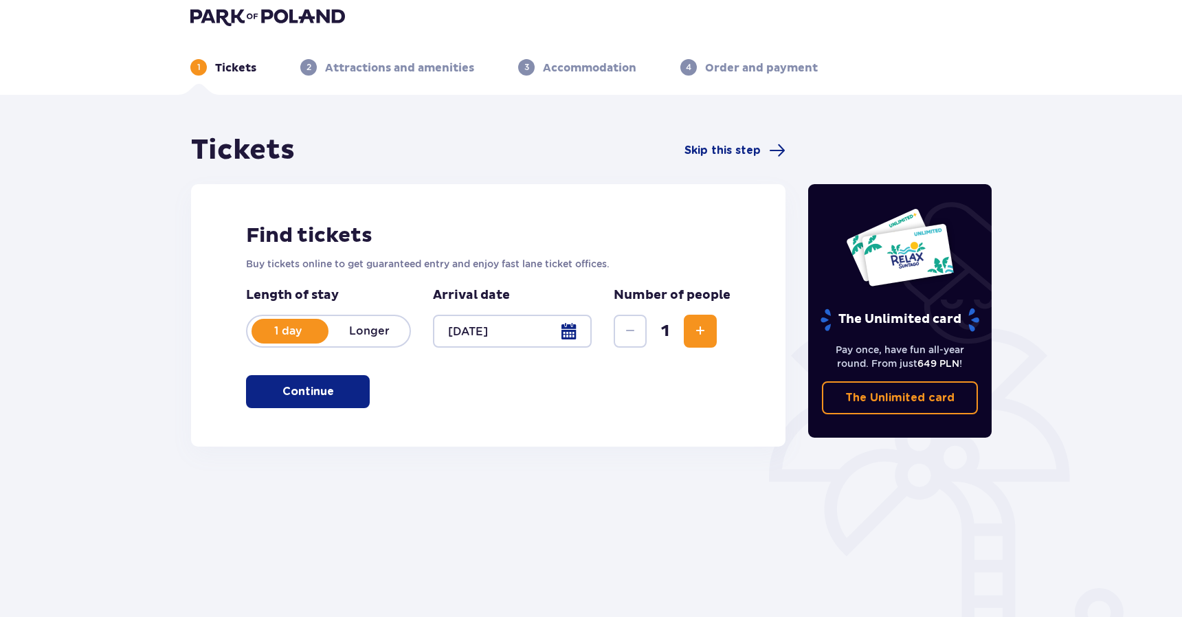
click at [695, 333] on span "Increase" at bounding box center [700, 331] width 16 height 16
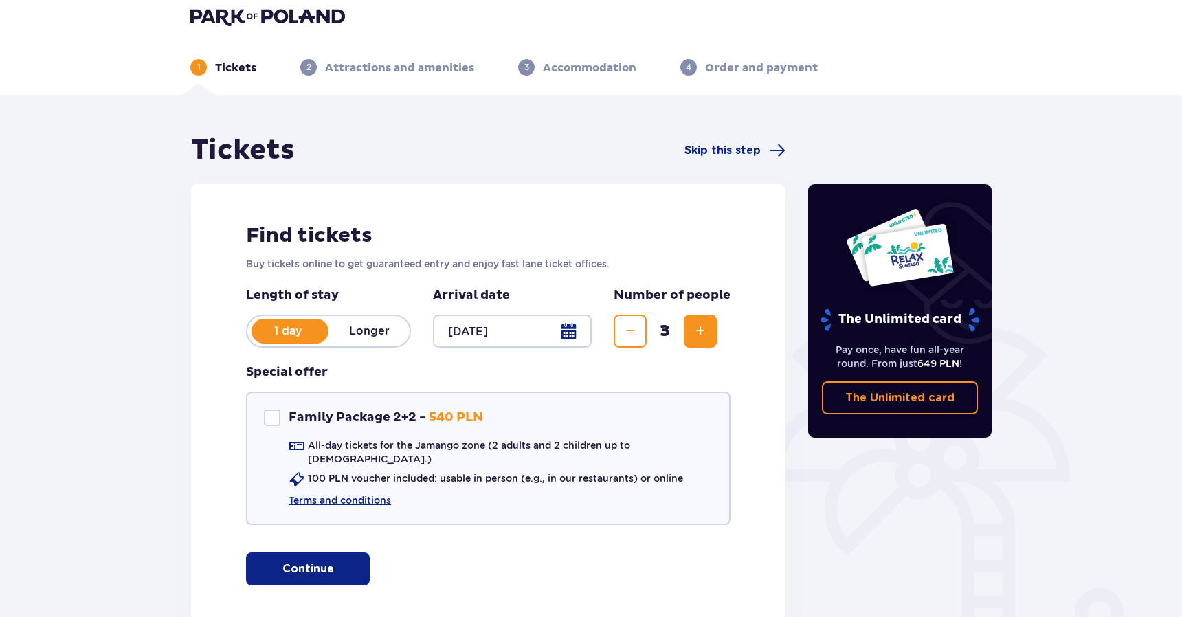
click at [632, 322] on button "Decrease" at bounding box center [630, 331] width 33 height 33
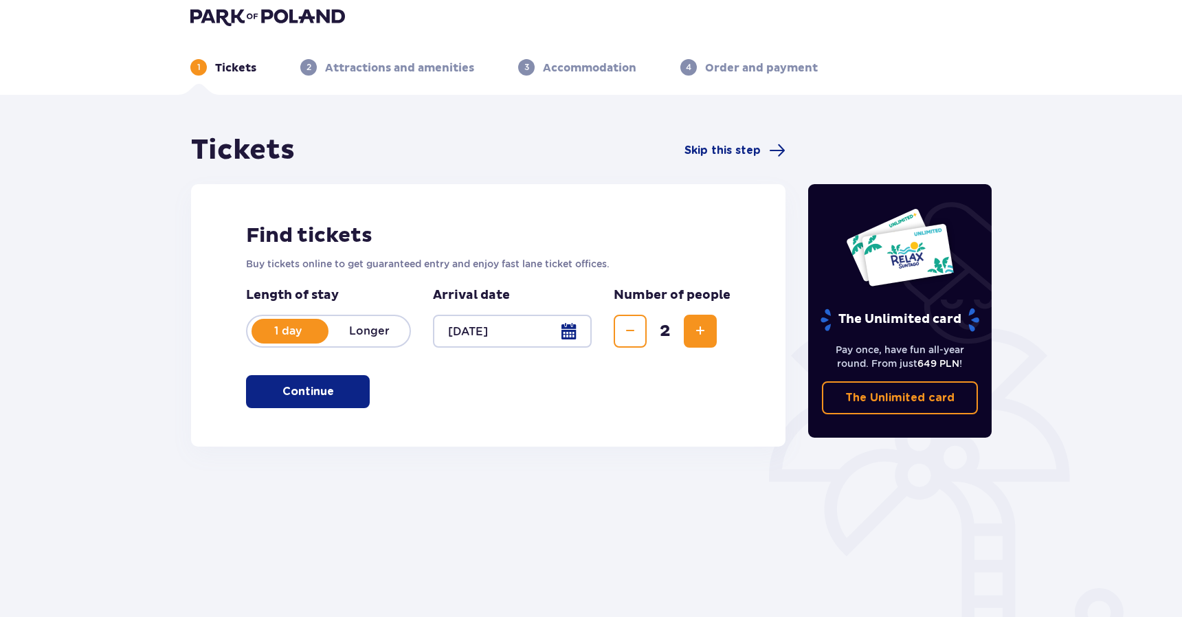
click at [703, 330] on span "Increase" at bounding box center [700, 331] width 16 height 16
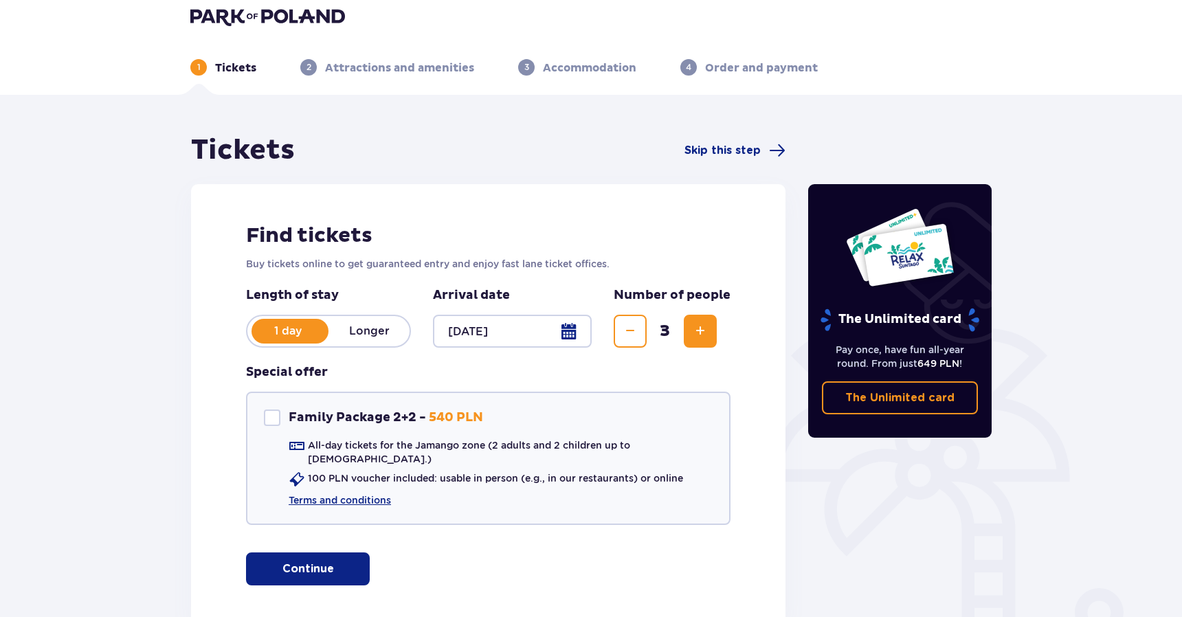
click at [703, 330] on span "Increase" at bounding box center [700, 331] width 16 height 16
click at [570, 381] on div "Special offer Family Package 2+2 Family Package 2+2 - 540 PLN All-day tickets f…" at bounding box center [488, 444] width 484 height 161
click at [267, 412] on div "Family Package 2+2" at bounding box center [272, 418] width 16 height 16
checkbox input "true"
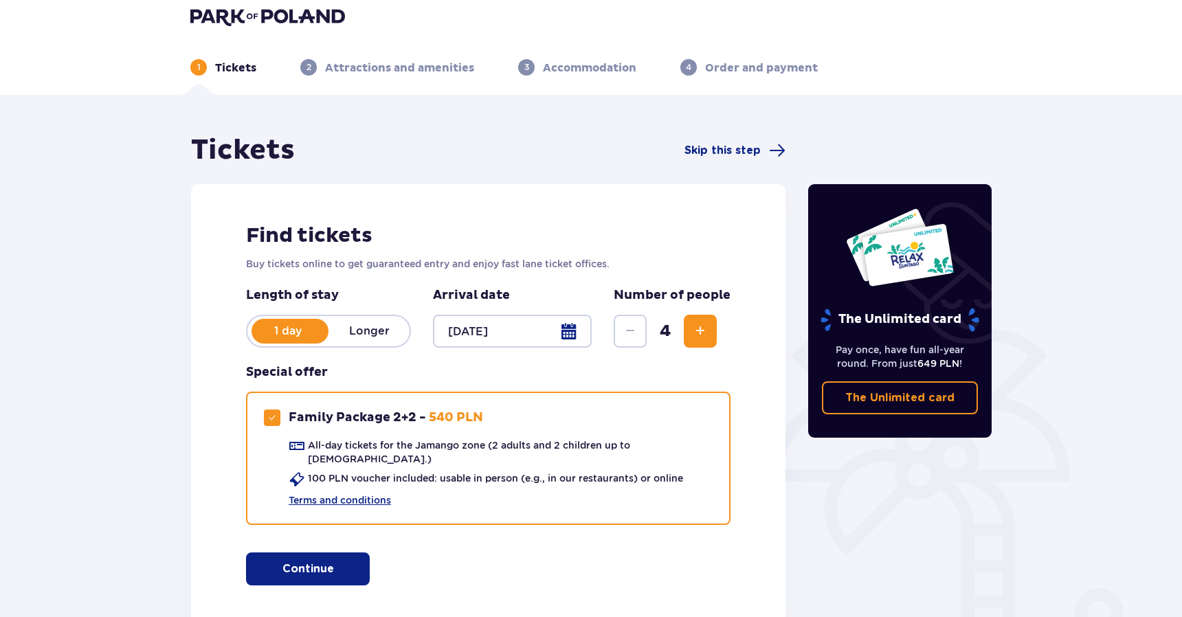
click at [482, 324] on div at bounding box center [512, 331] width 159 height 33
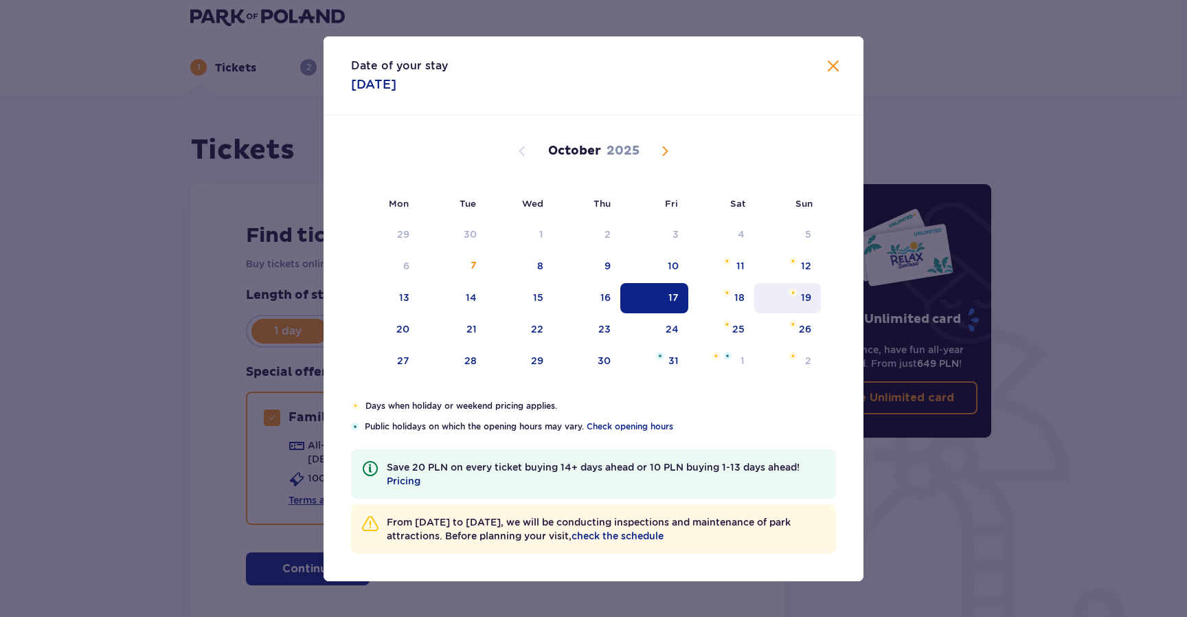
click at [795, 295] on img "Sunday, October 19, 2025" at bounding box center [793, 293] width 9 height 8
type input "[DATE]"
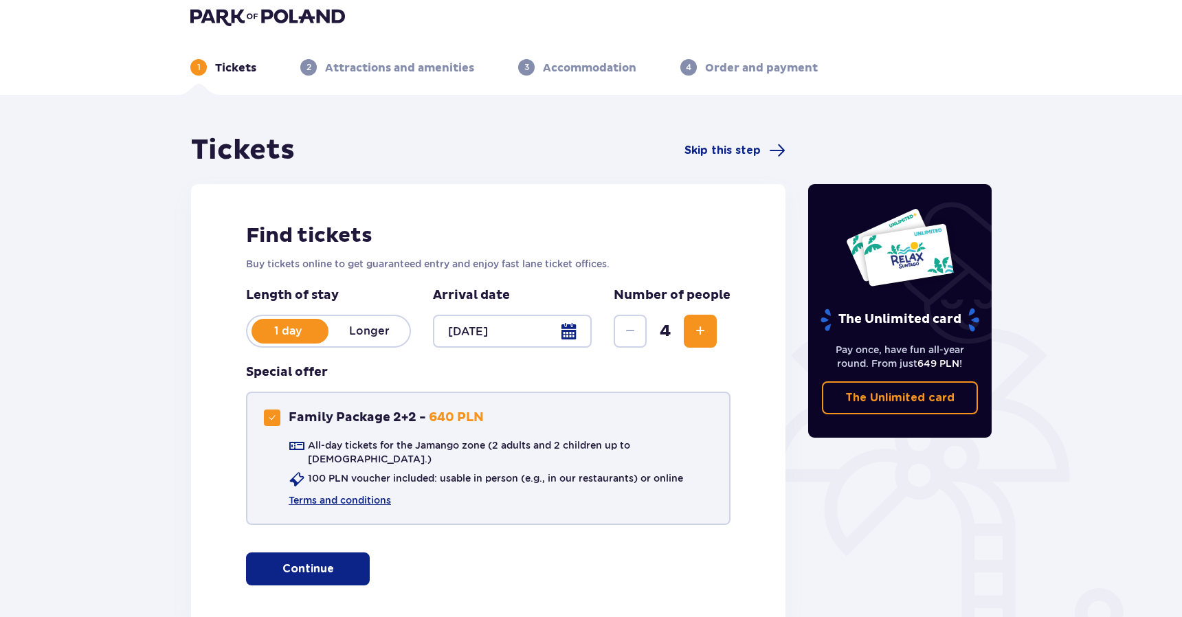
click at [437, 458] on div "All-day tickets for the Jamango zone (2 adults and 2 children up to 16 y.o.) 10…" at bounding box center [488, 472] width 449 height 69
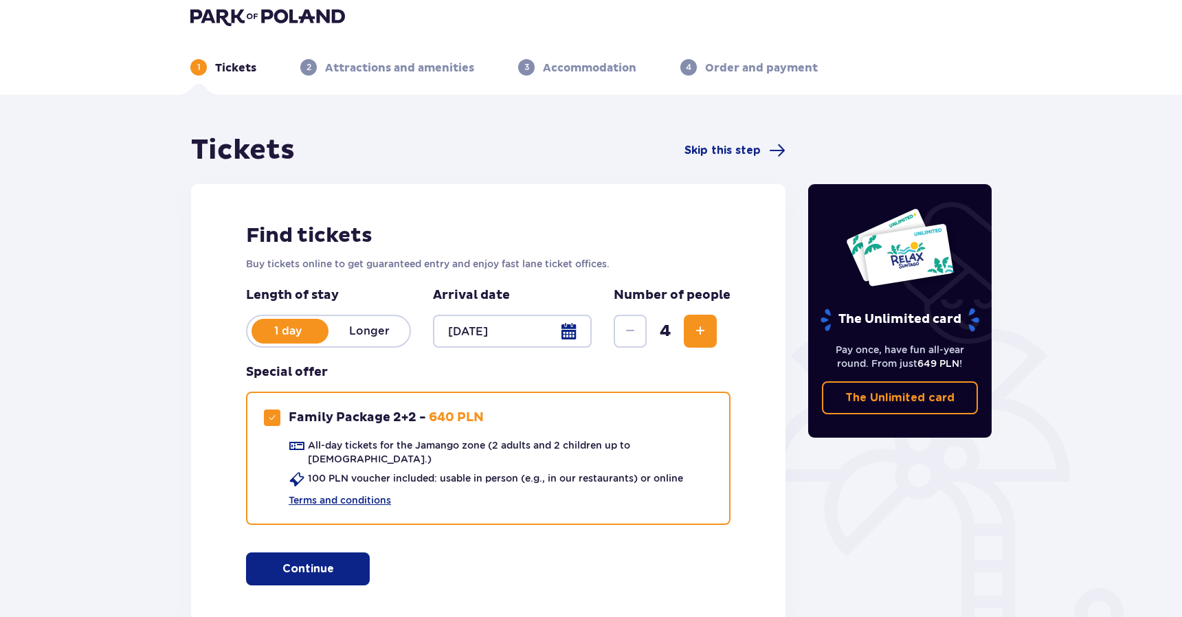
click at [374, 337] on p "Longer" at bounding box center [368, 331] width 81 height 15
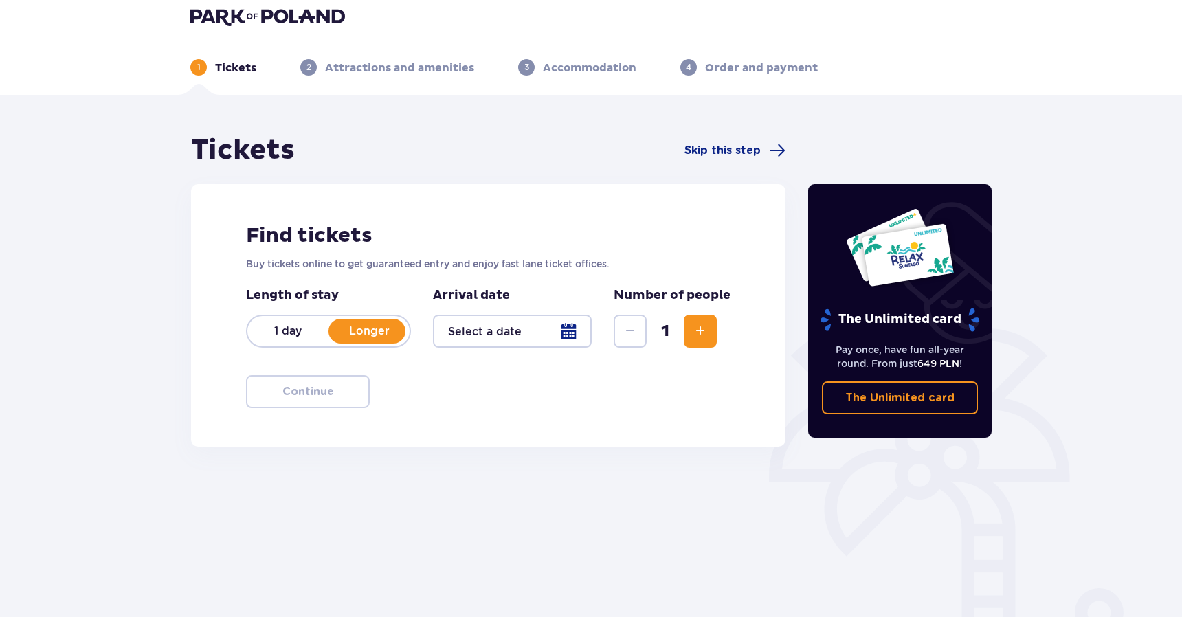
click at [300, 329] on p "1 day" at bounding box center [287, 331] width 81 height 15
click at [539, 332] on div at bounding box center [512, 331] width 159 height 33
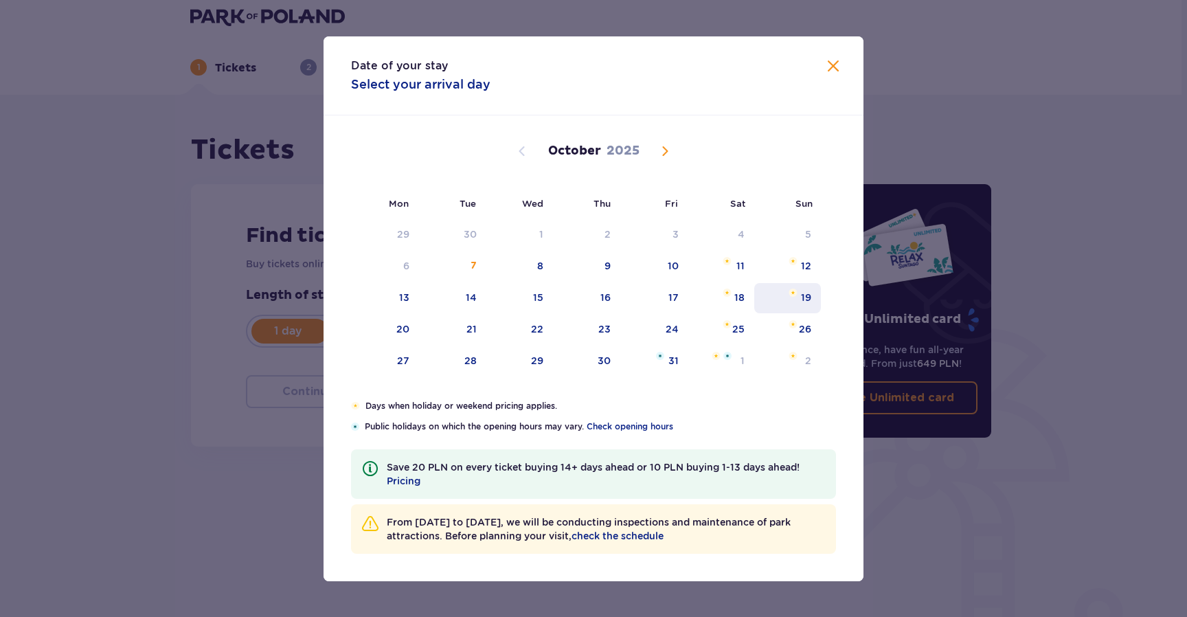
click at [799, 300] on div "19" at bounding box center [788, 298] width 67 height 30
type input "[DATE]"
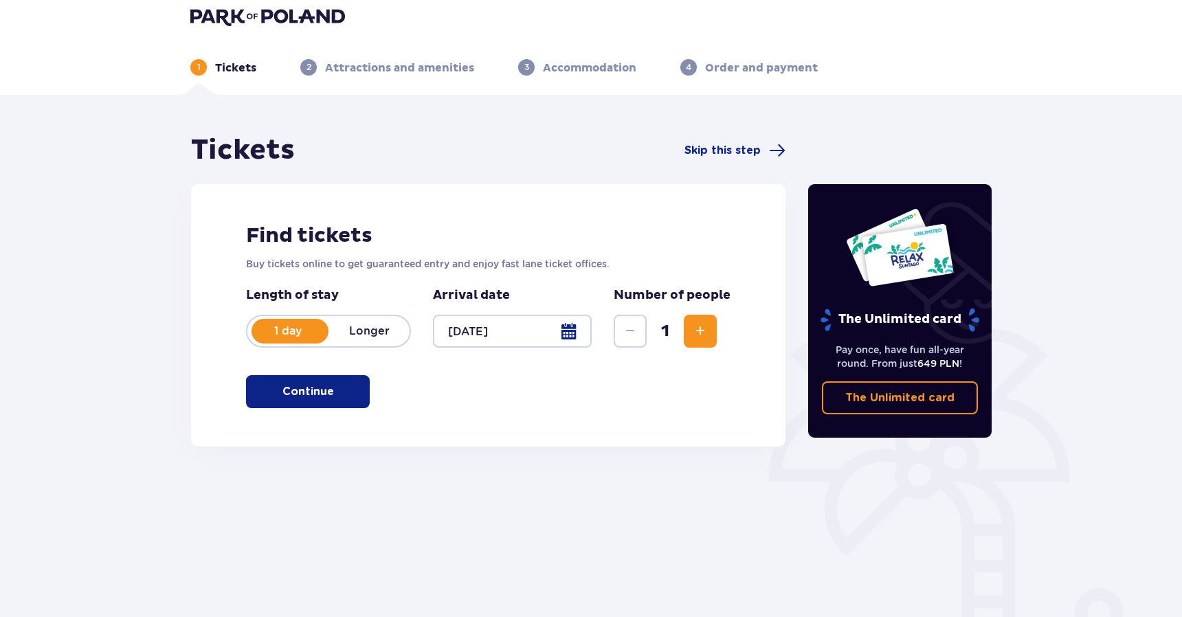
click at [509, 335] on div at bounding box center [512, 331] width 159 height 33
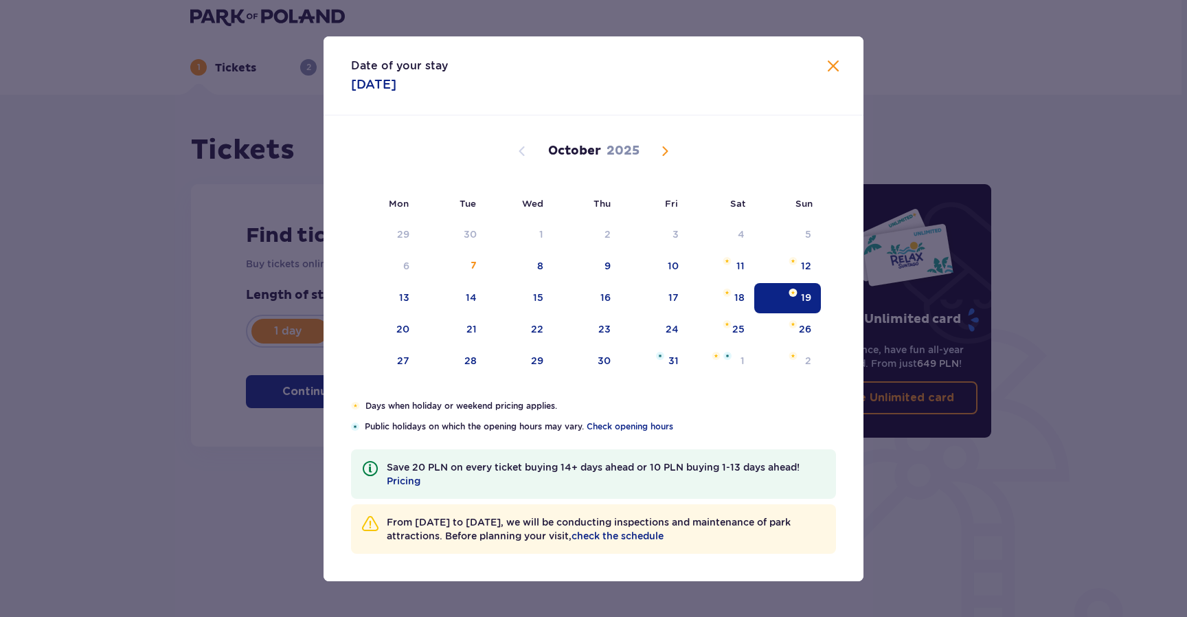
click at [839, 68] on span "Close" at bounding box center [833, 66] width 16 height 16
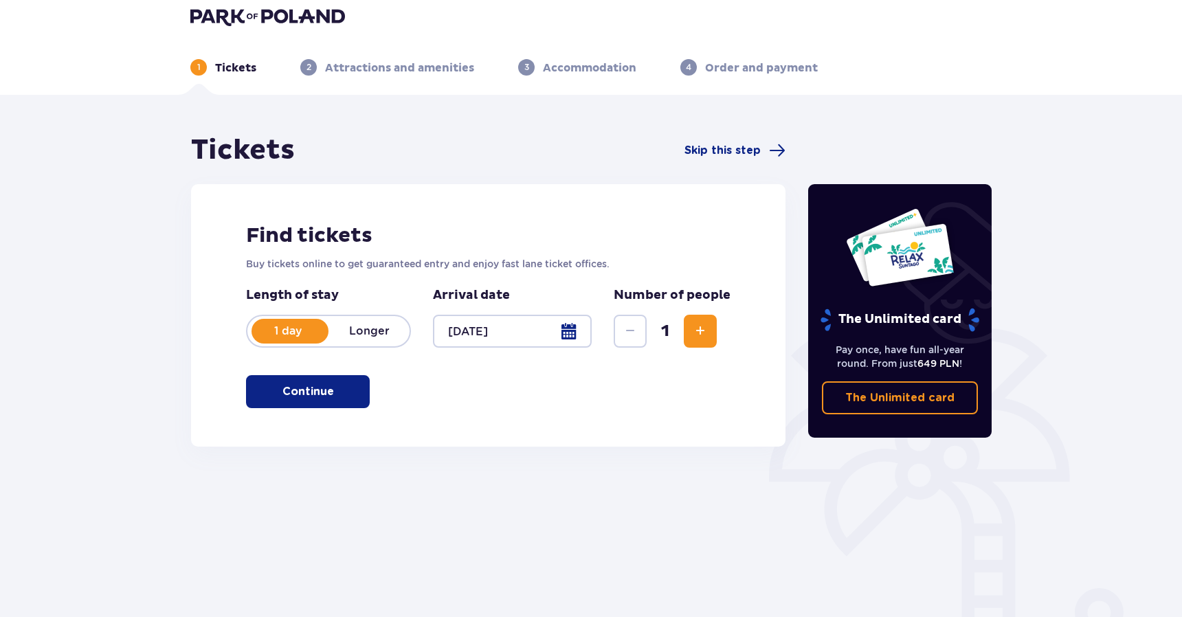
click at [691, 334] on button "Increase" at bounding box center [700, 331] width 33 height 33
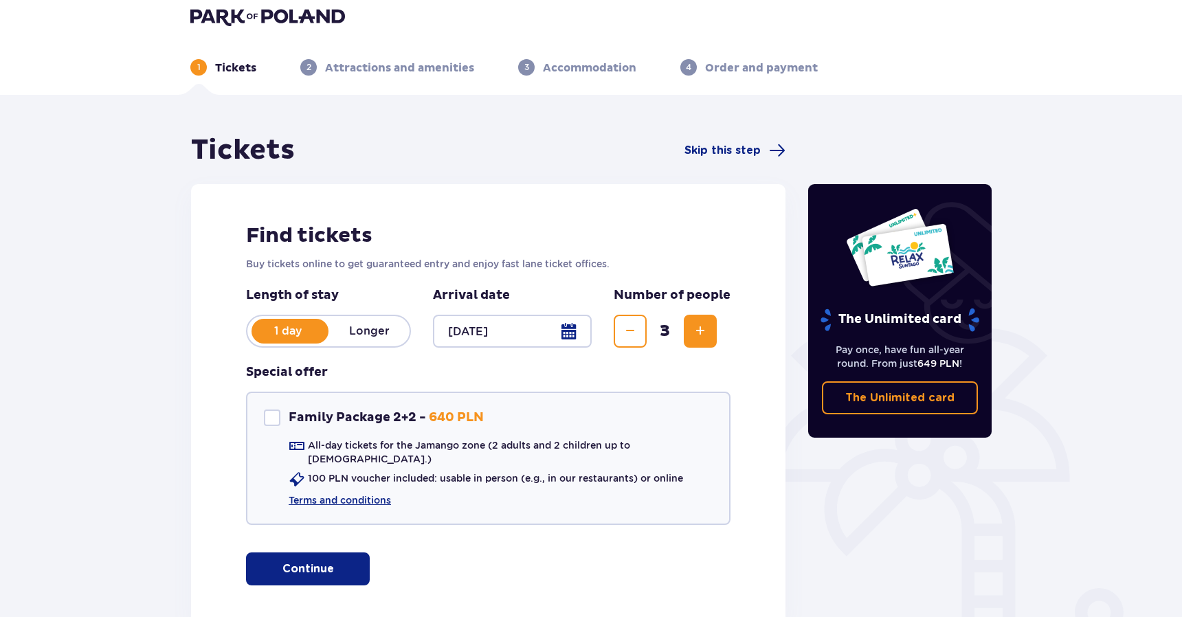
click at [691, 334] on button "Increase" at bounding box center [700, 331] width 33 height 33
click at [274, 424] on div "Family Package 2+2" at bounding box center [272, 418] width 16 height 16
checkbox input "true"
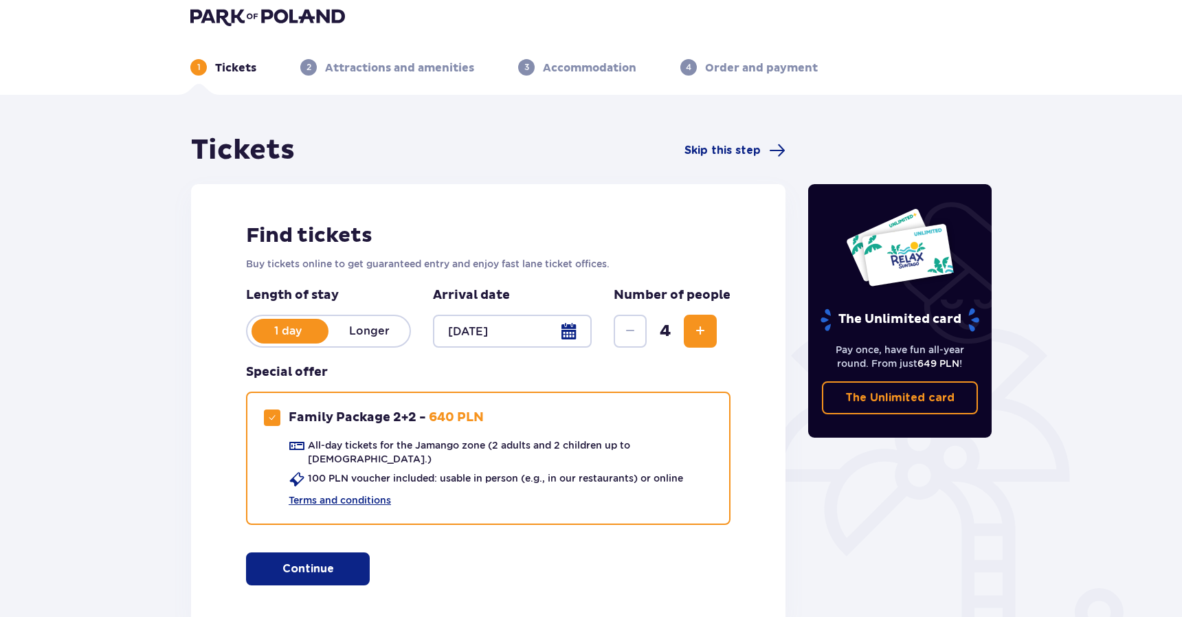
click at [203, 490] on div "Find tickets Buy tickets online to get guaranteed entry and enjoy fast lane tic…" at bounding box center [488, 404] width 594 height 440
click at [326, 568] on button "Continue" at bounding box center [308, 569] width 124 height 33
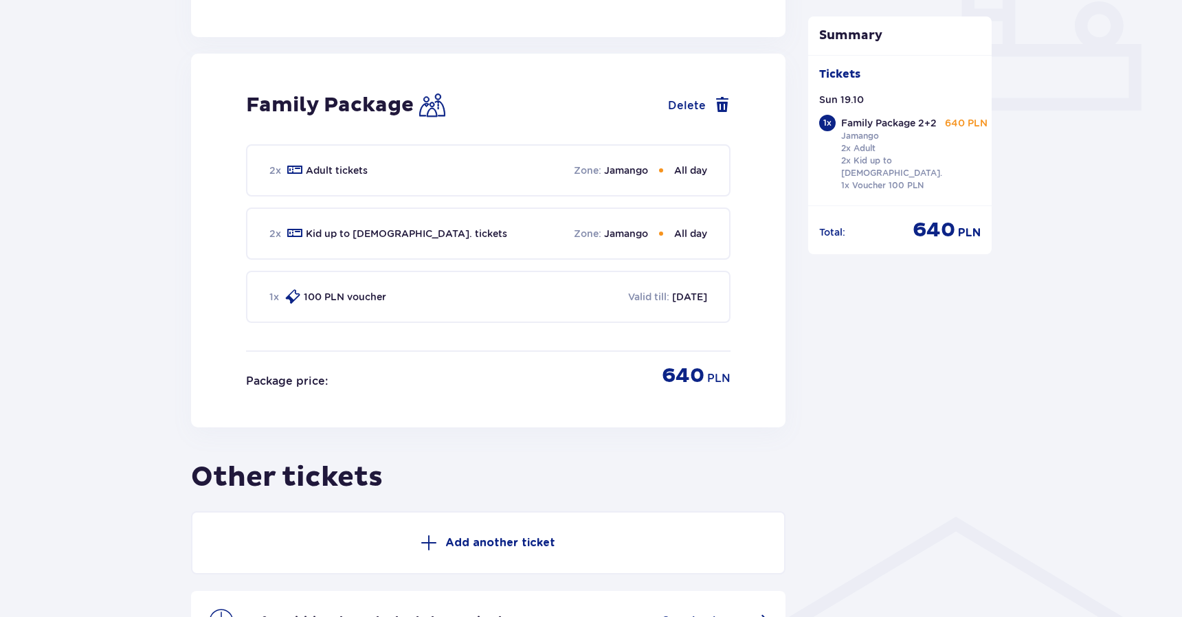
scroll to position [625, 0]
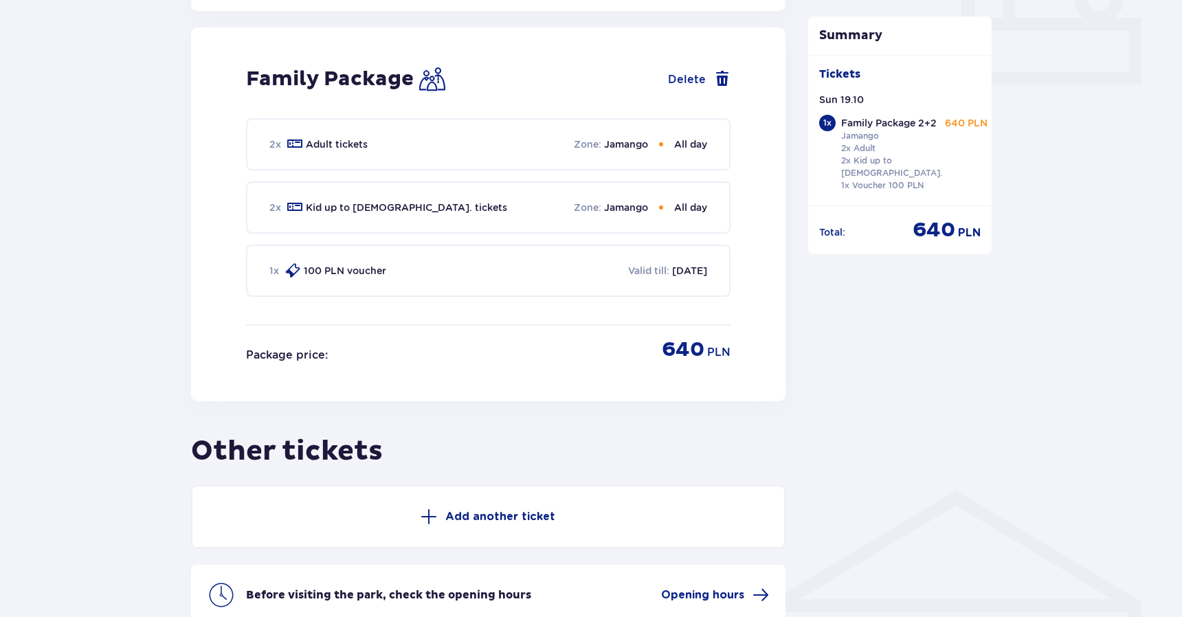
click at [213, 454] on h2 "Other tickets" at bounding box center [488, 443] width 594 height 51
click at [126, 385] on div "Tickets Skip this step Find tickets Buy tickets online to get guaranteed entry …" at bounding box center [591, 119] width 1182 height 1275
click at [122, 380] on div "Tickets Skip this step Find tickets Buy tickets online to get guaranteed entry …" at bounding box center [591, 119] width 1182 height 1275
click at [125, 389] on div "Tickets Skip this step Find tickets Buy tickets online to get guaranteed entry …" at bounding box center [591, 119] width 1182 height 1275
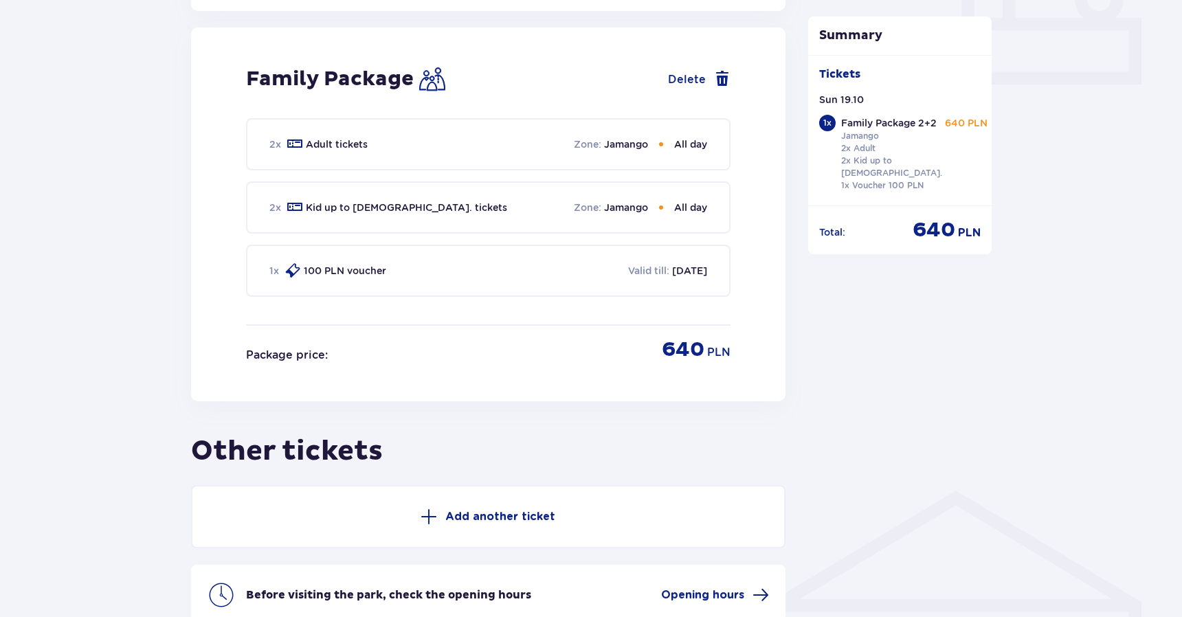
click at [212, 263] on div "Family Package Delete 2 x Adult tickets Zone : Jamango All day 2 x Kid up to 16…" at bounding box center [488, 214] width 594 height 374
click at [188, 306] on div "Tickets Skip this step Find tickets Buy tickets online to get guaranteed entry …" at bounding box center [488, 97] width 616 height 1155
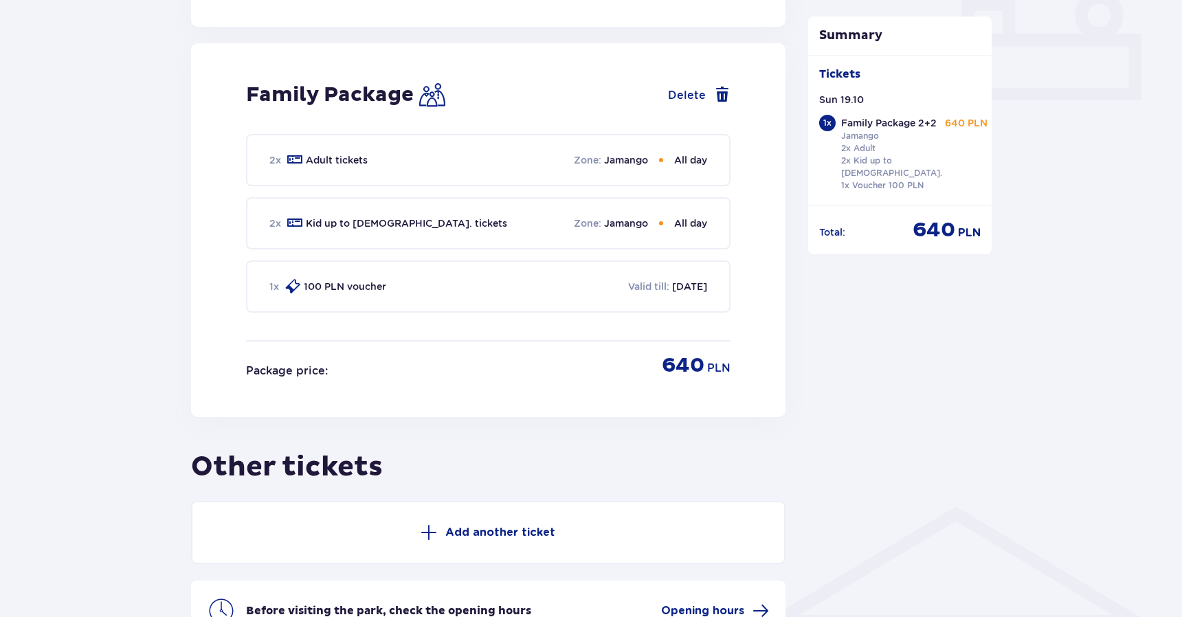
scroll to position [606, 0]
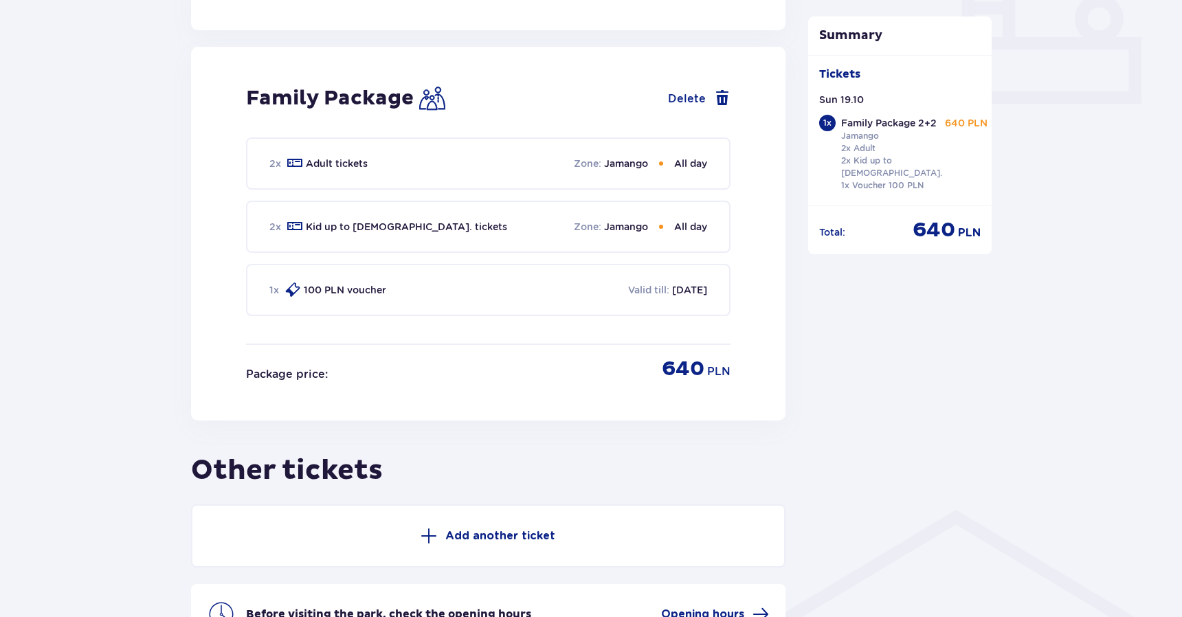
click at [188, 306] on div "Tickets Skip this step Find tickets Buy tickets online to get guaranteed entry …" at bounding box center [488, 117] width 616 height 1155
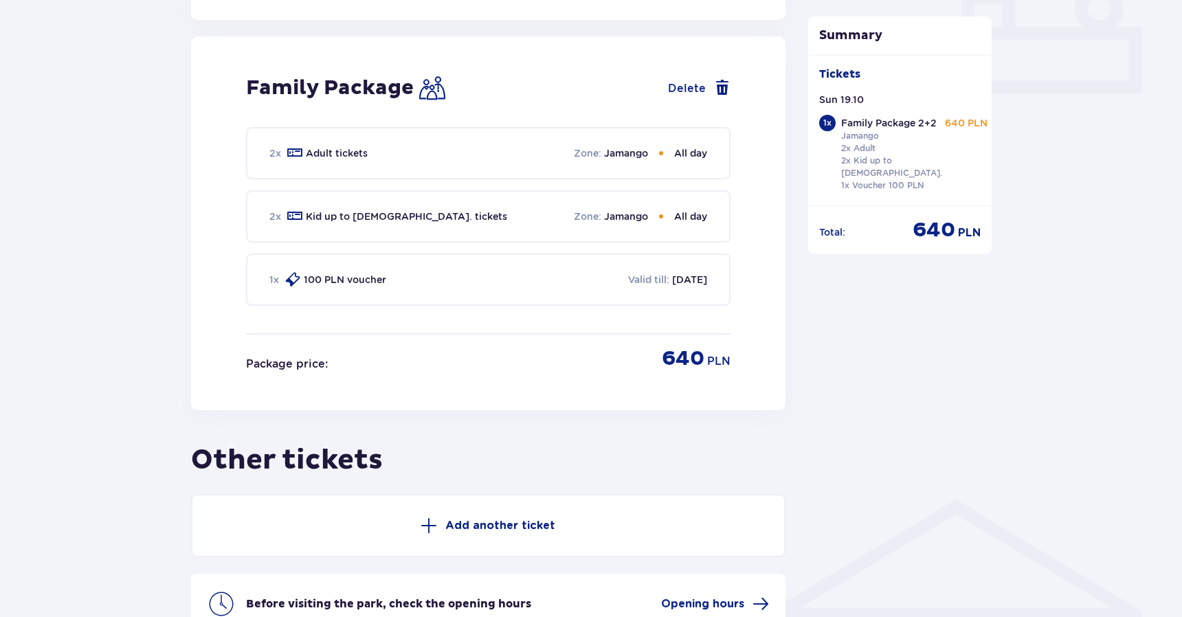
click at [183, 306] on div "Tickets Skip this step Find tickets Buy tickets online to get guaranteed entry …" at bounding box center [488, 106] width 616 height 1155
click at [183, 321] on div "Tickets Skip this step Find tickets Buy tickets online to get guaranteed entry …" at bounding box center [488, 106] width 616 height 1155
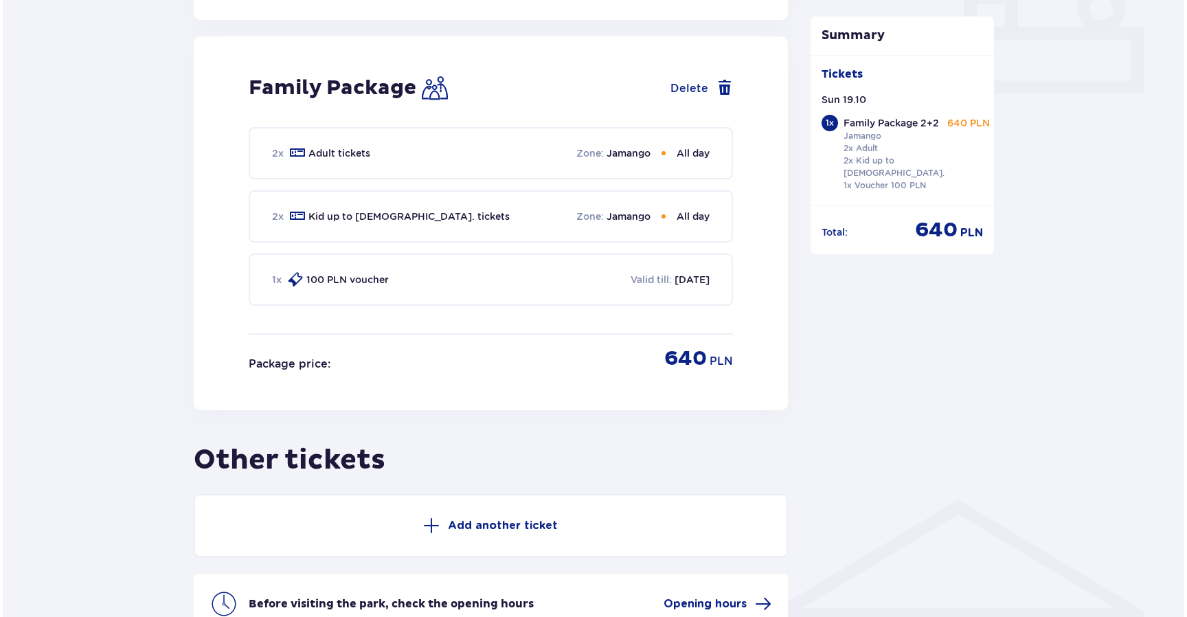
scroll to position [687, 0]
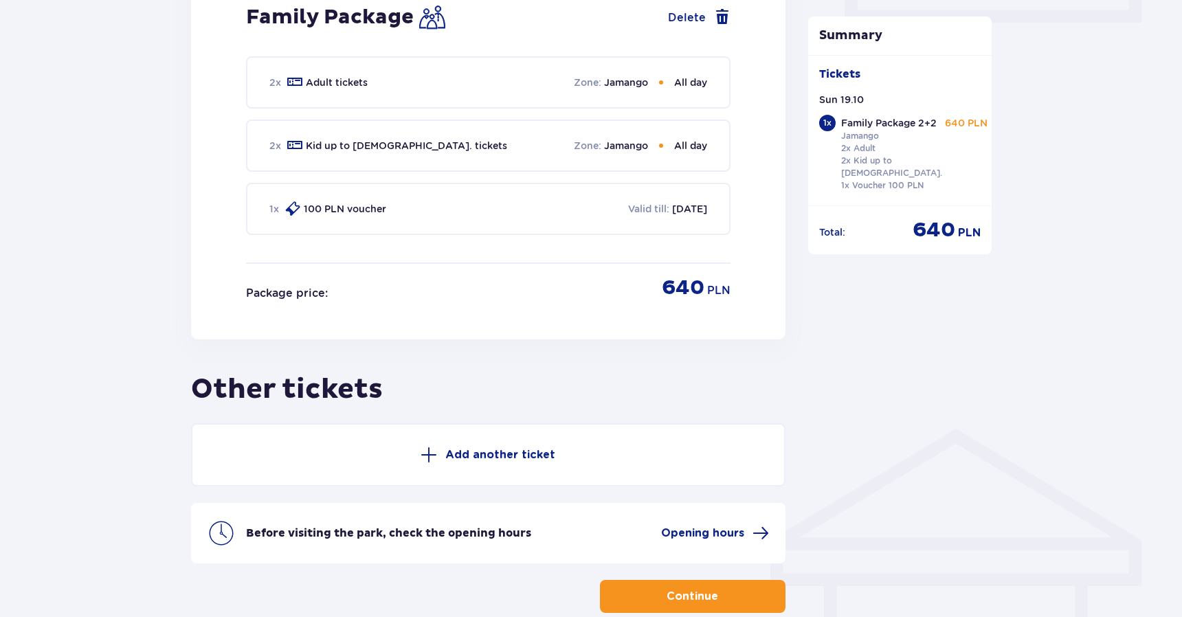
click at [183, 321] on div "Tickets Skip this step Find tickets Buy tickets online to get guaranteed entry …" at bounding box center [488, 35] width 616 height 1155
click at [671, 527] on span "Opening hours" at bounding box center [702, 533] width 83 height 15
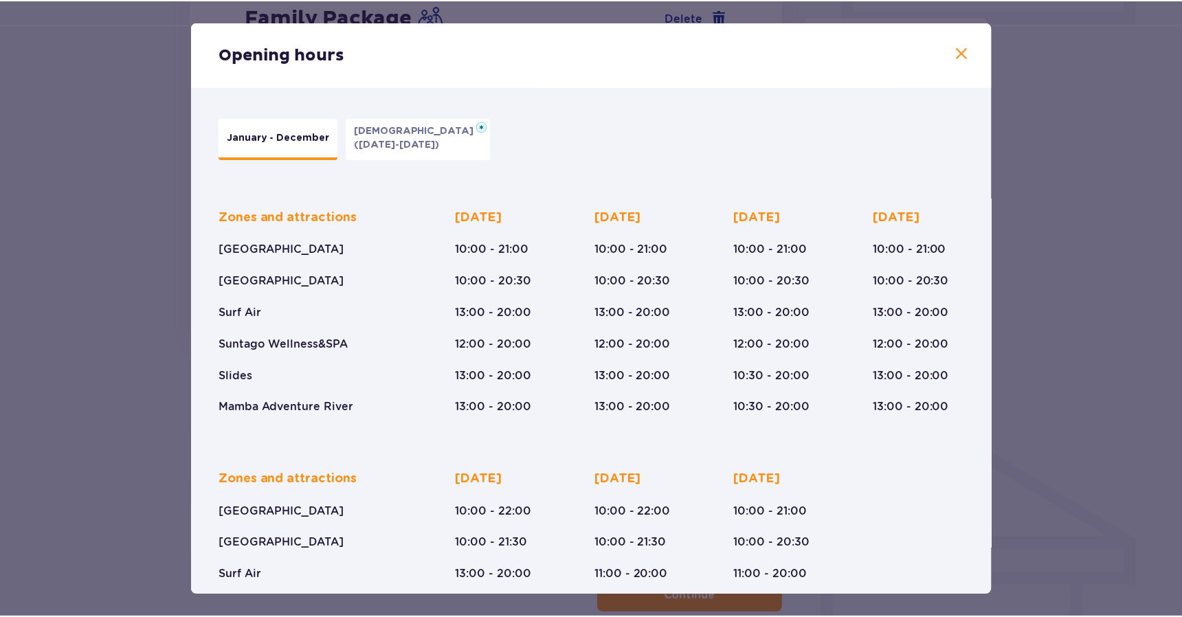
scroll to position [45, 0]
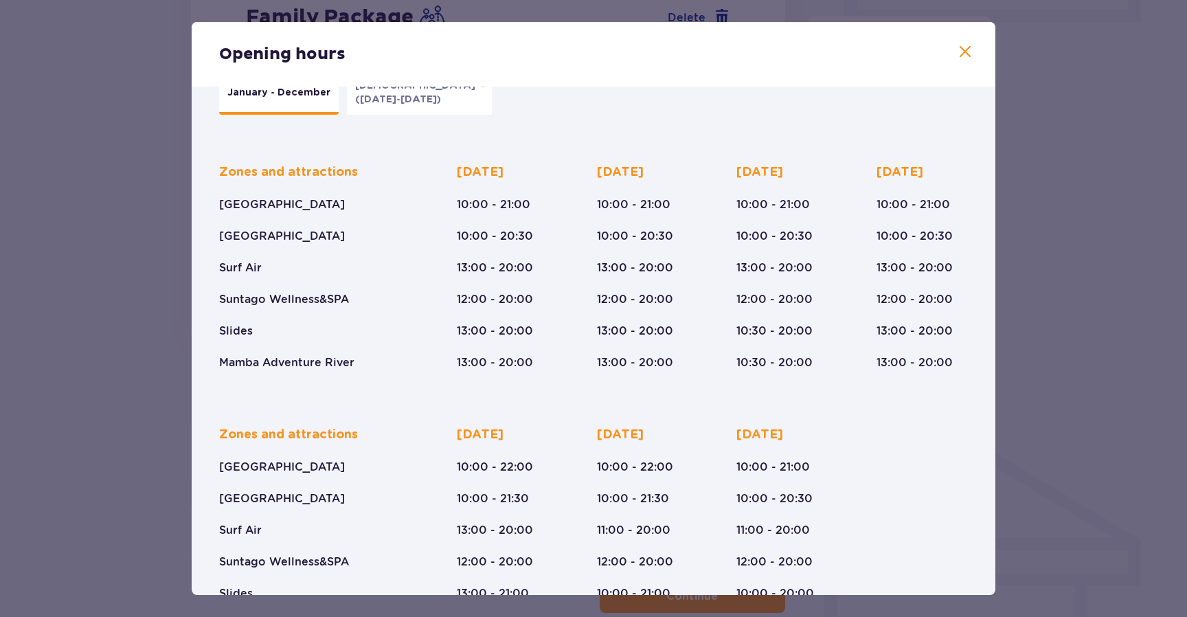
click at [121, 385] on div "Opening hours January - December Epiphany (Jan 5-6, 2026) Zones and attractions…" at bounding box center [593, 308] width 1187 height 617
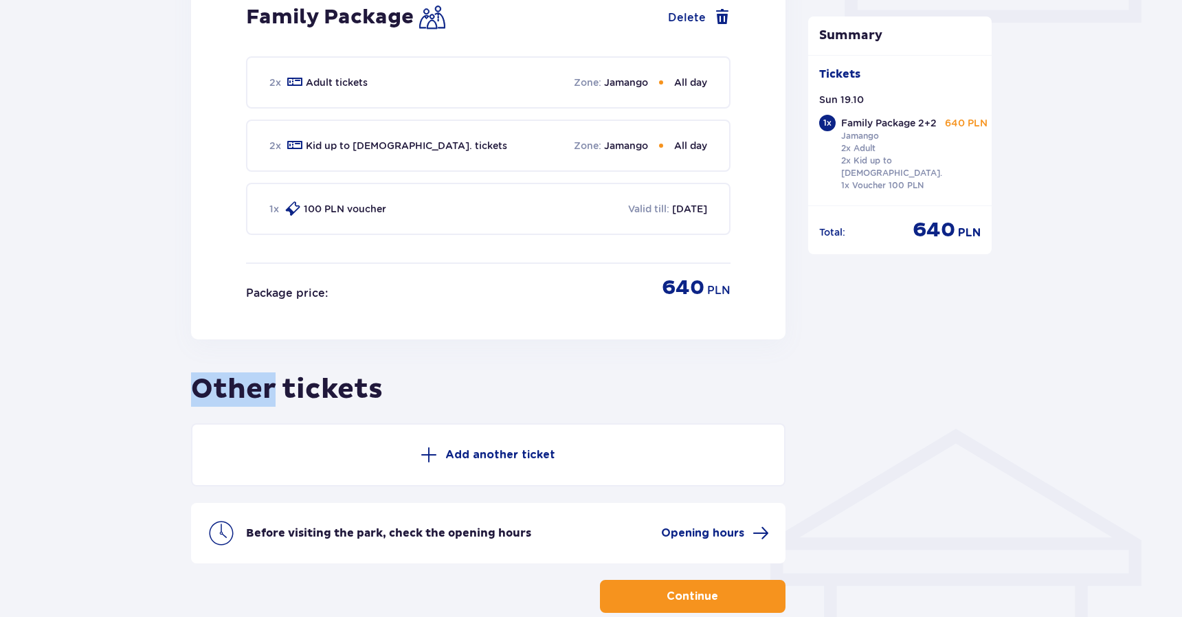
click at [121, 386] on div "Tickets Skip this step Find tickets Buy tickets online to get guaranteed entry …" at bounding box center [591, 57] width 1182 height 1275
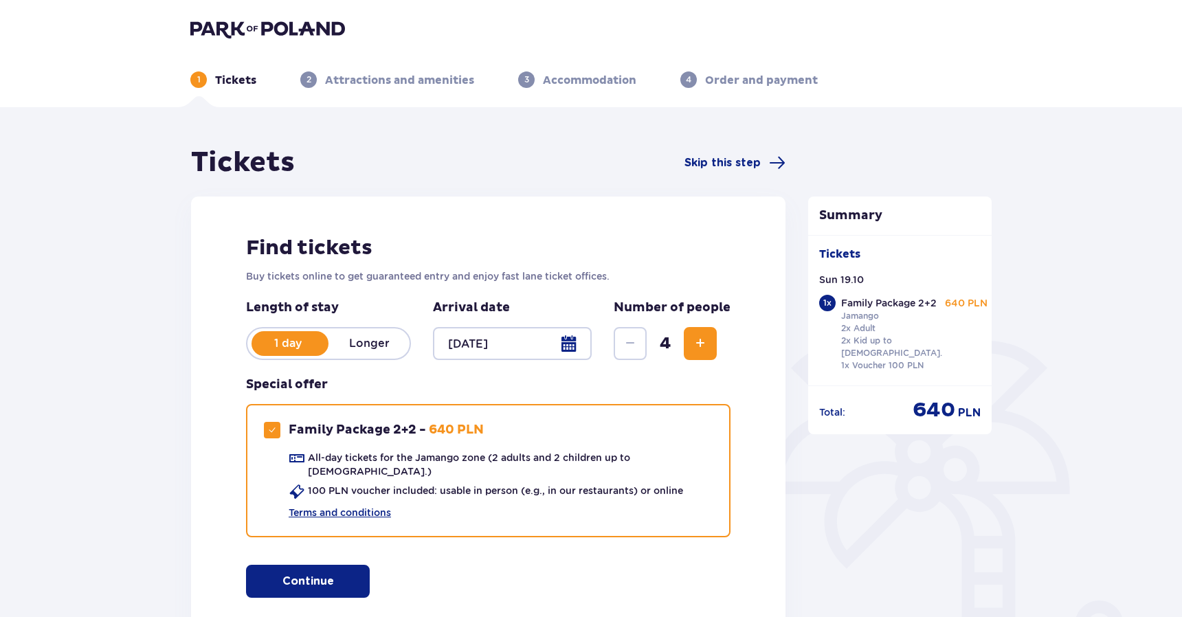
click at [491, 348] on div at bounding box center [512, 343] width 159 height 33
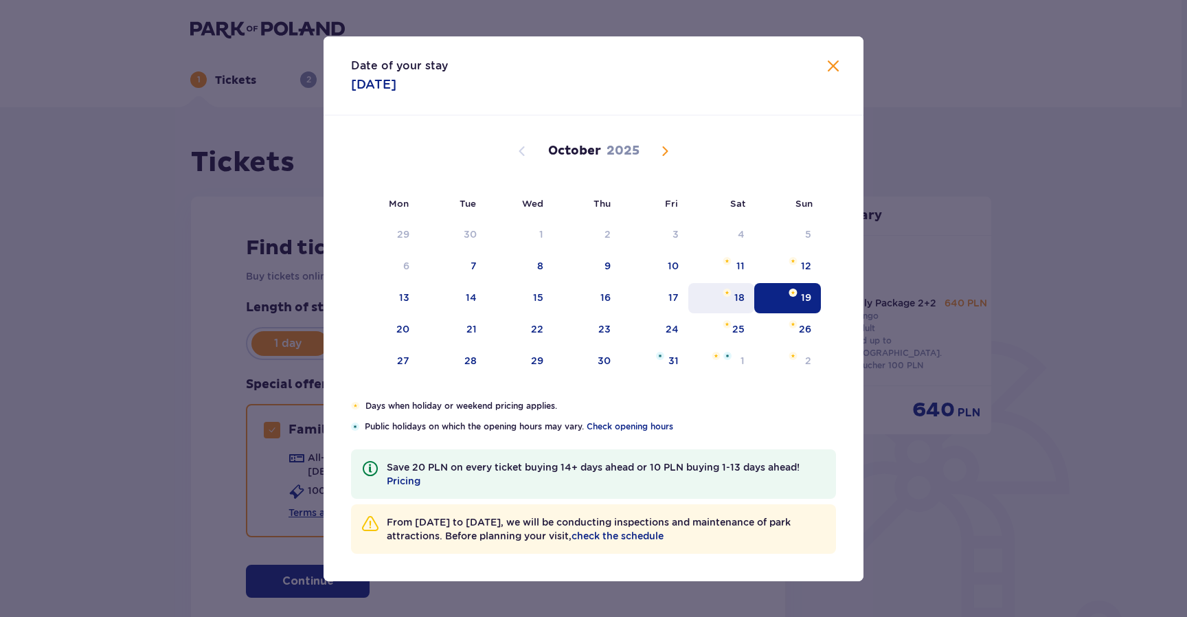
click at [736, 296] on div "18" at bounding box center [740, 298] width 10 height 14
type input "18.10.25"
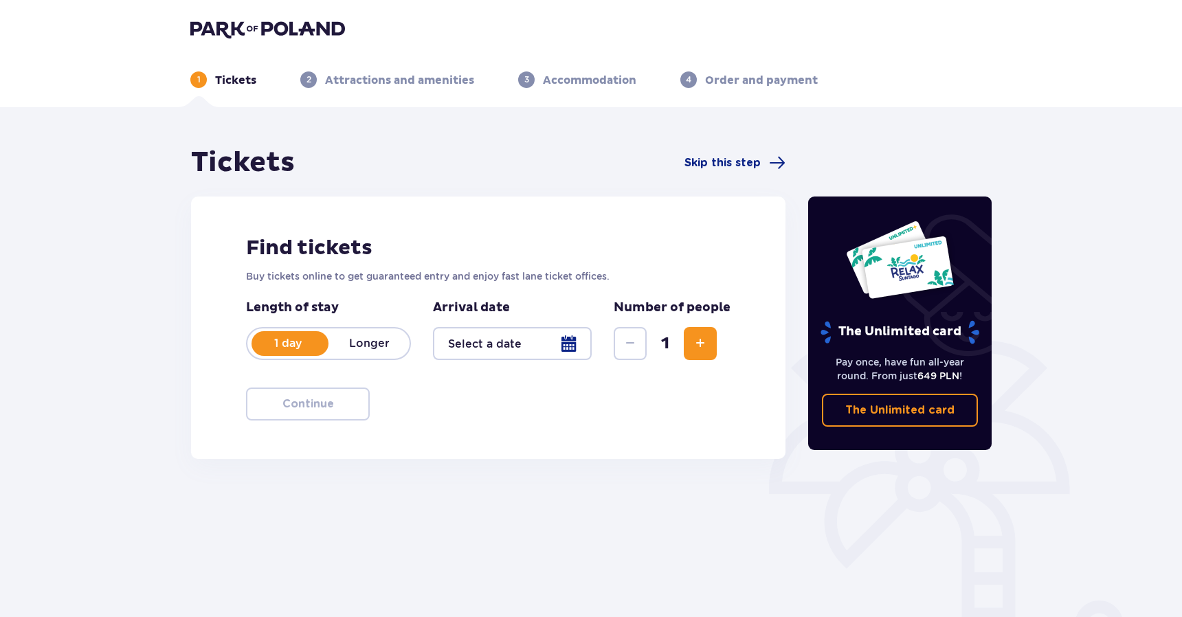
click at [704, 341] on span "Increase" at bounding box center [700, 343] width 16 height 16
click at [512, 352] on div at bounding box center [512, 343] width 159 height 33
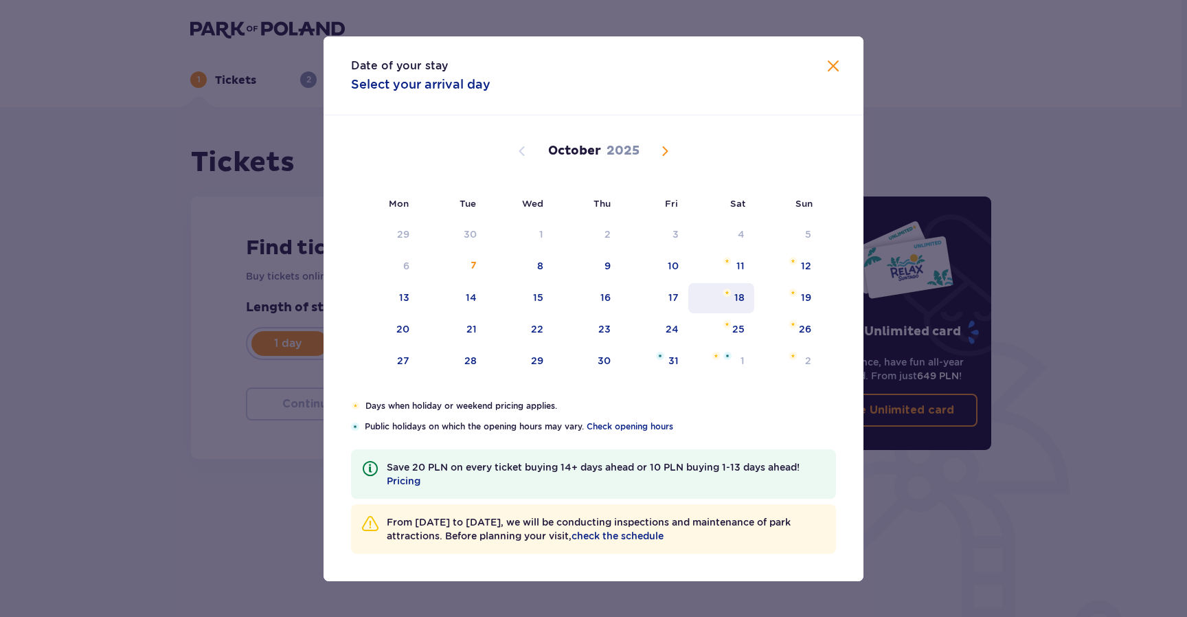
click at [746, 297] on div "18" at bounding box center [722, 298] width 67 height 30
type input "18.10.25"
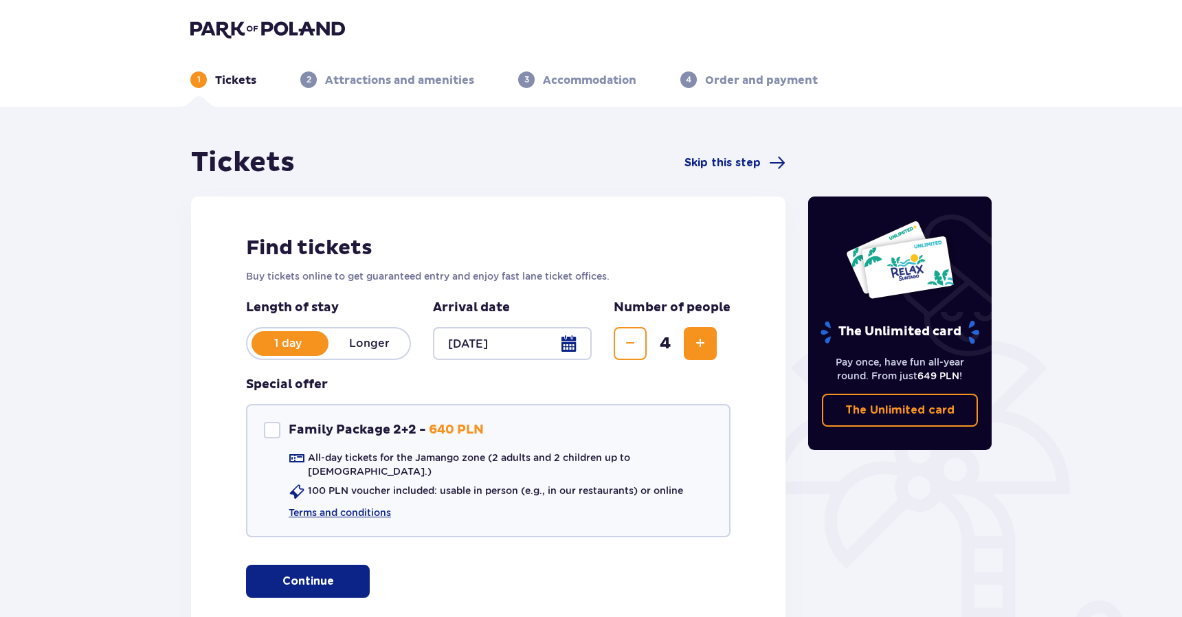
click at [136, 480] on div "Tickets Skip this step Find tickets Buy tickets online to get guaranteed entry …" at bounding box center [591, 413] width 1182 height 612
click at [345, 422] on p "Family Package 2+2 -" at bounding box center [357, 430] width 137 height 16
checkbox input "true"
